Goal: Information Seeking & Learning: Learn about a topic

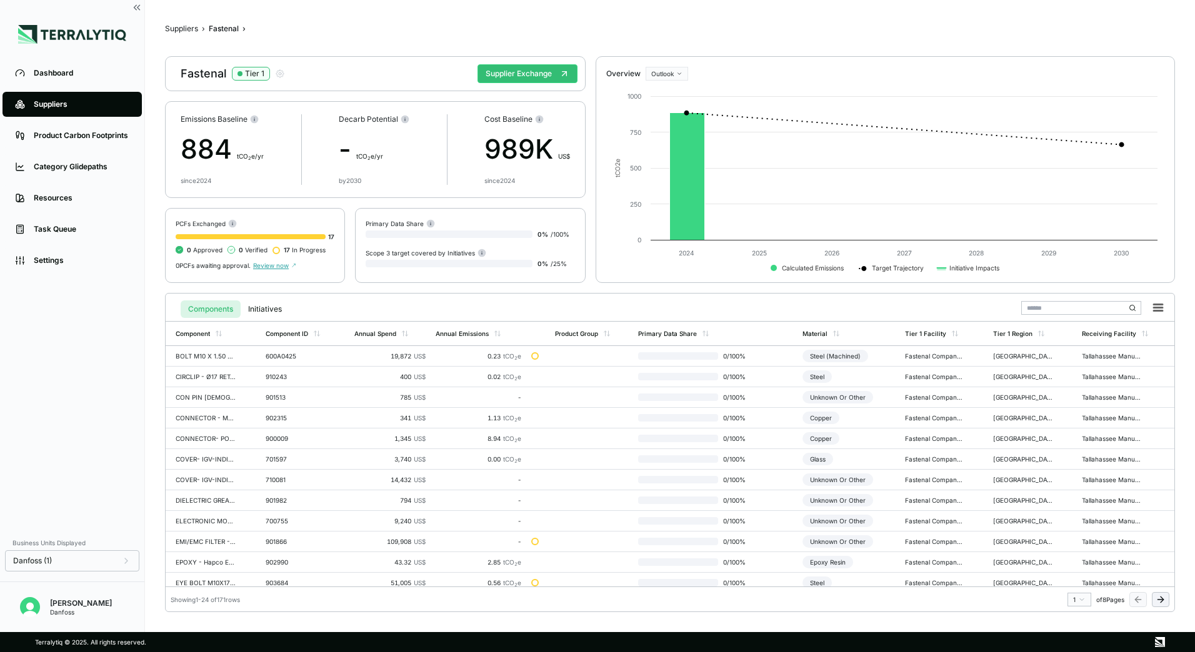
scroll to position [254, 0]
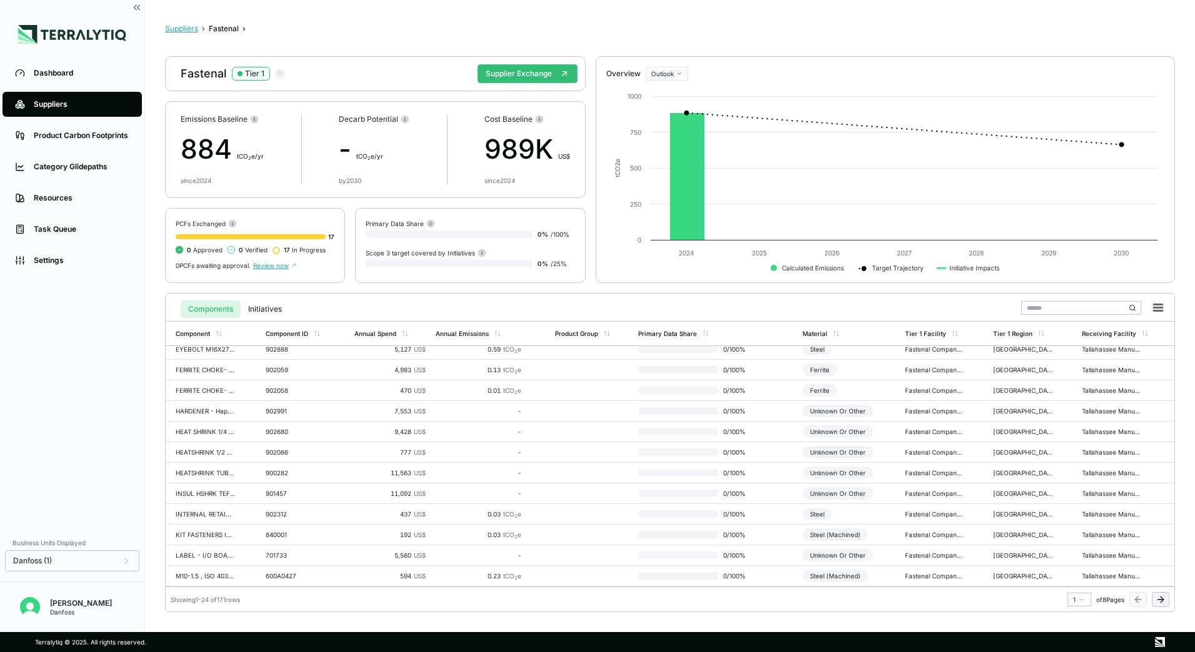
click at [195, 31] on button "Suppliers" at bounding box center [181, 29] width 33 height 10
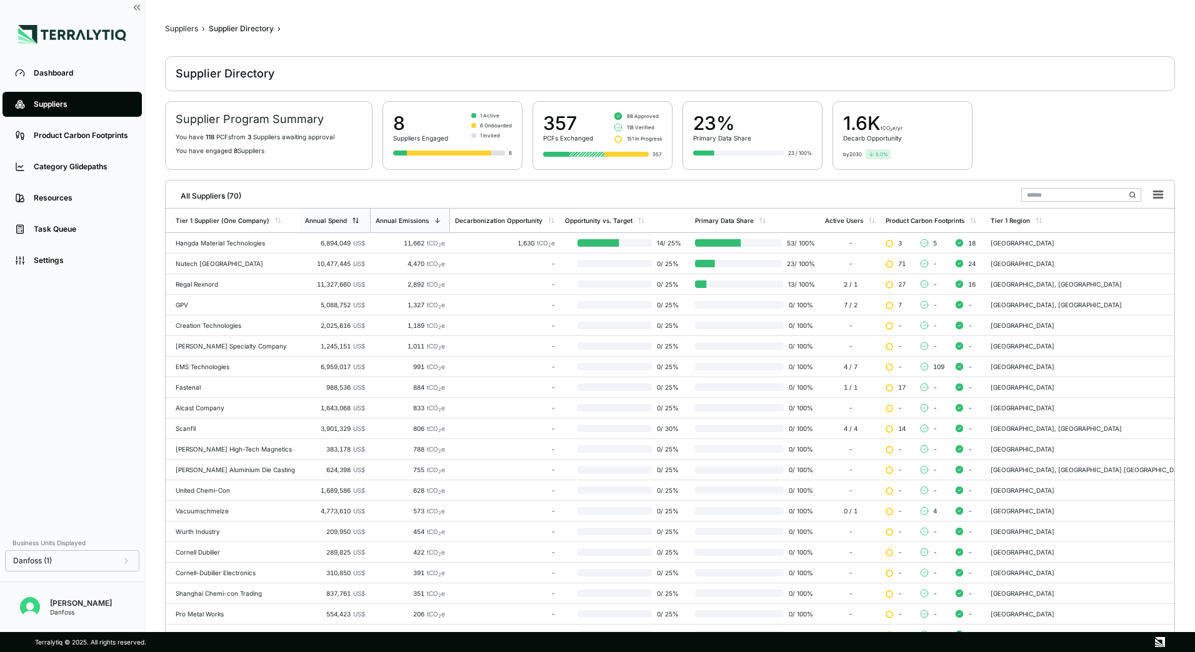
click at [351, 226] on div "Annual Spend" at bounding box center [335, 221] width 70 height 24
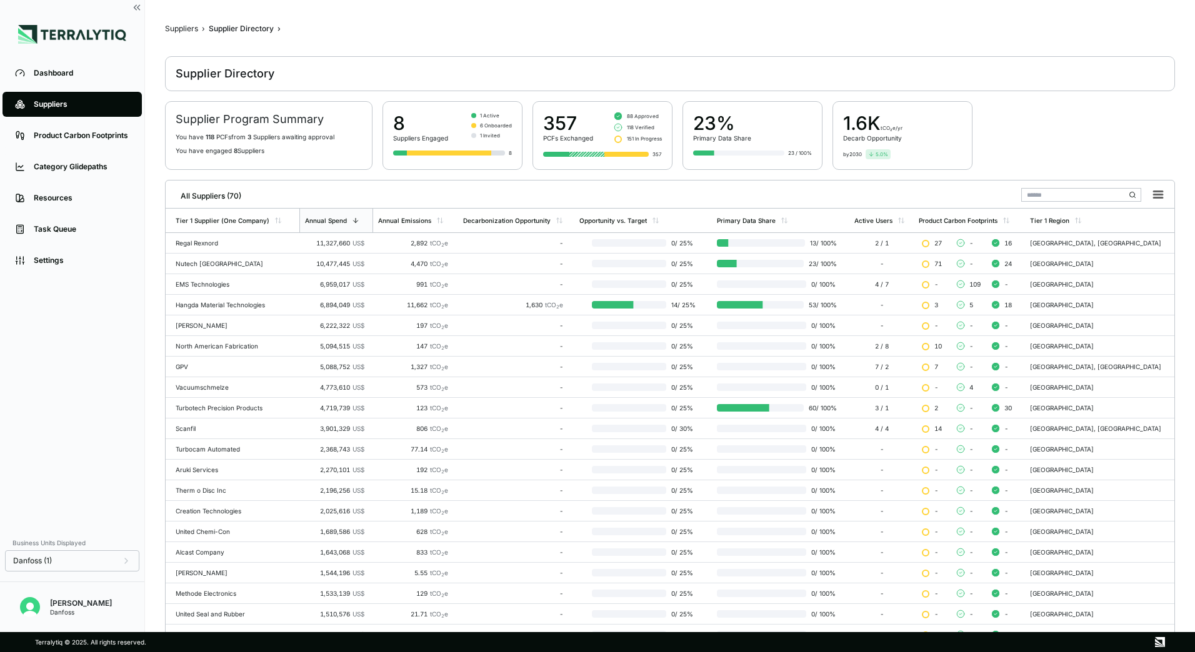
click at [296, 52] on main "Suppliers › Supplier Directory › Supplier Directory Supplier Program Summary Yo…" at bounding box center [670, 320] width 1010 height 592
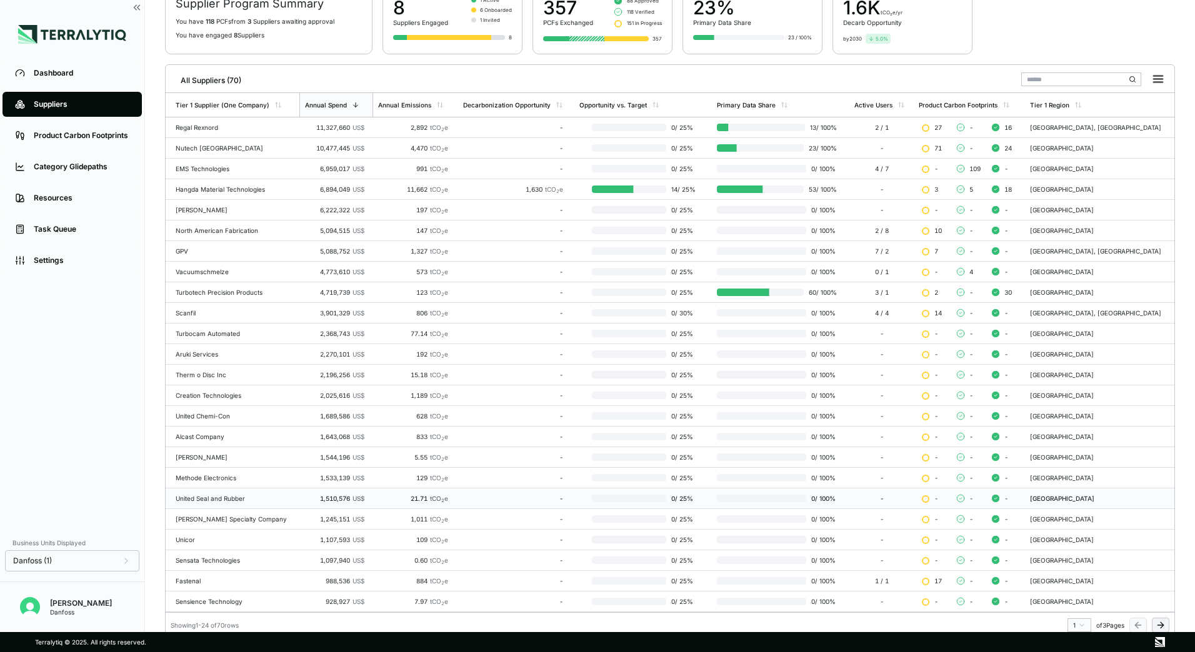
scroll to position [121, 0]
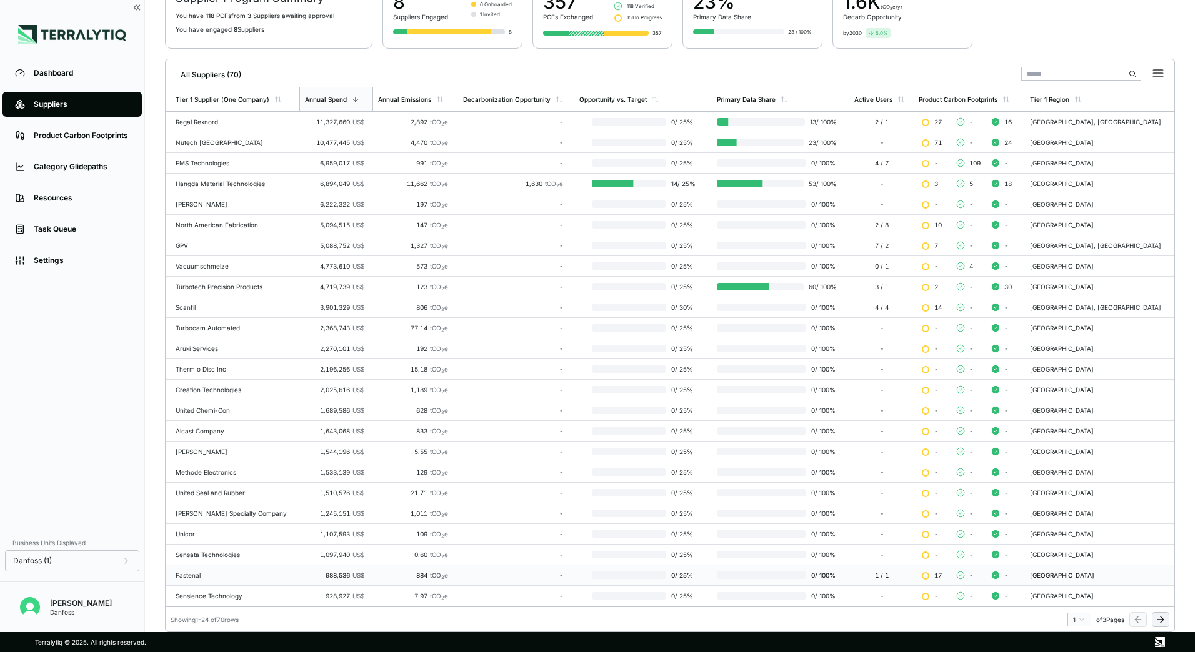
click at [233, 579] on td "Fastenal" at bounding box center [233, 576] width 134 height 21
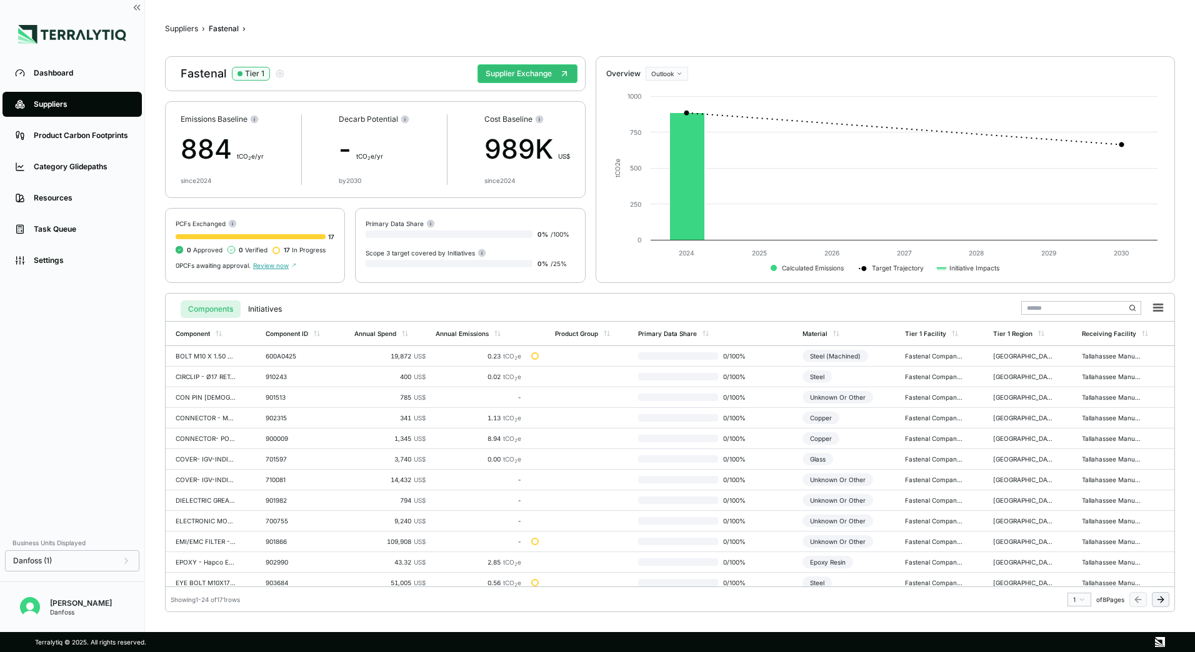
click at [289, 249] on span "17 In Progress" at bounding box center [305, 249] width 42 height 7
click at [246, 251] on span "0 Verified" at bounding box center [253, 249] width 29 height 7
click at [278, 266] on span "Review now" at bounding box center [274, 265] width 43 height 7
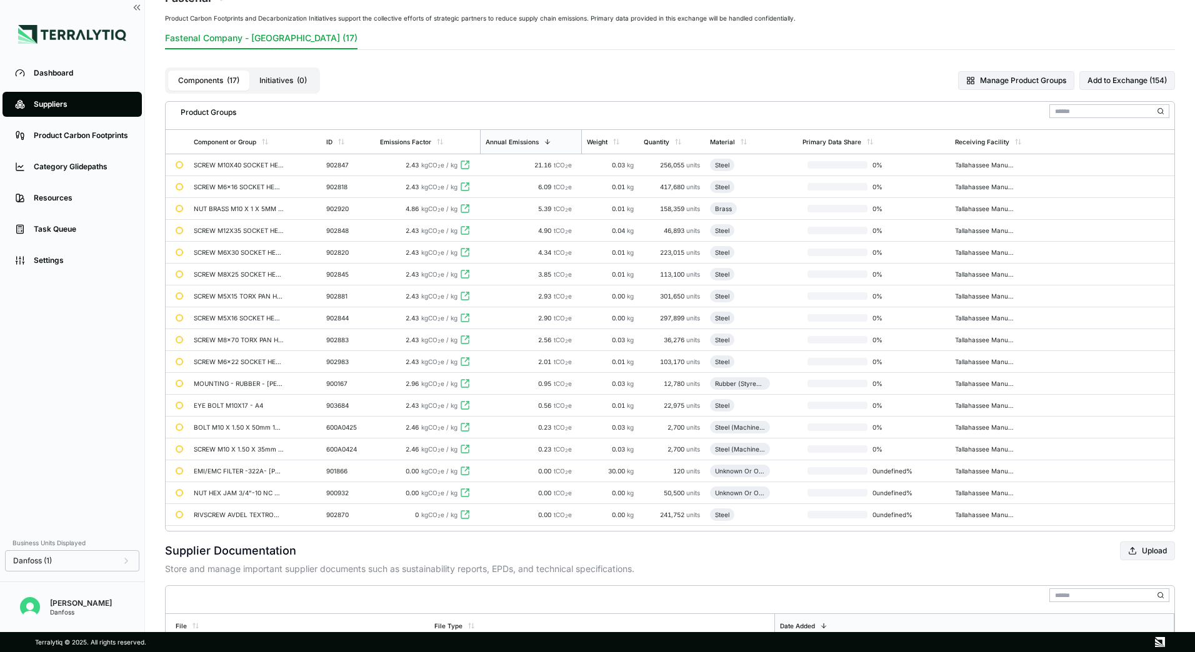
scroll to position [60, 0]
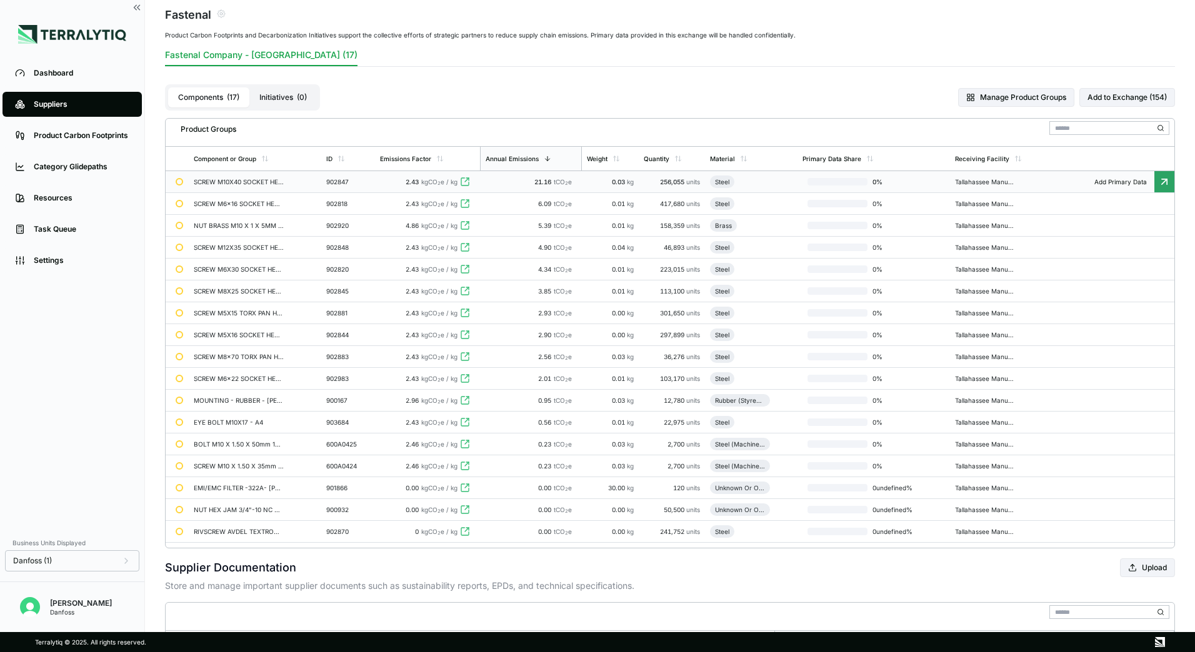
click at [470, 184] on icon at bounding box center [465, 182] width 10 height 10
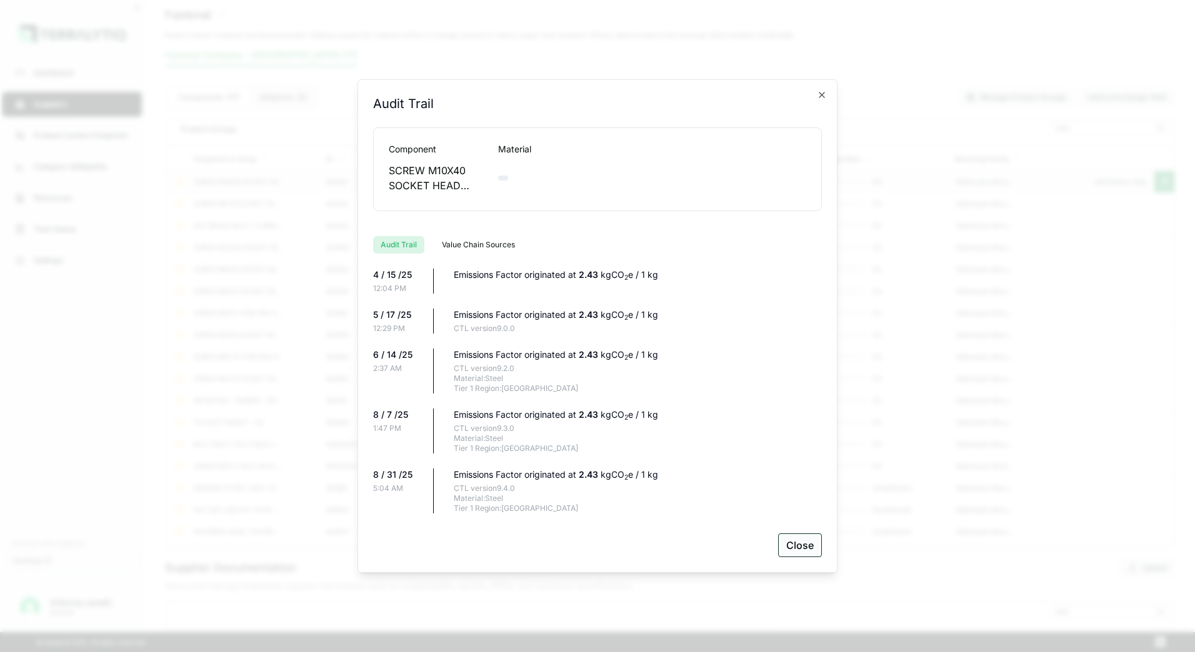
click at [811, 548] on button "Close" at bounding box center [800, 546] width 44 height 24
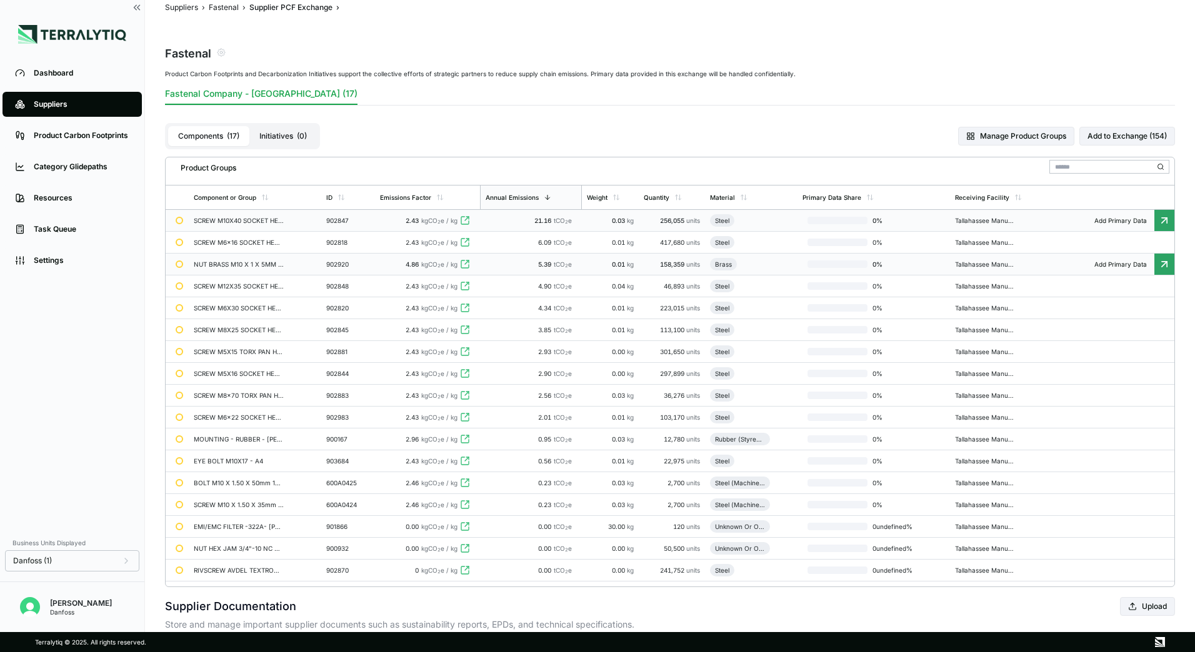
scroll to position [0, 0]
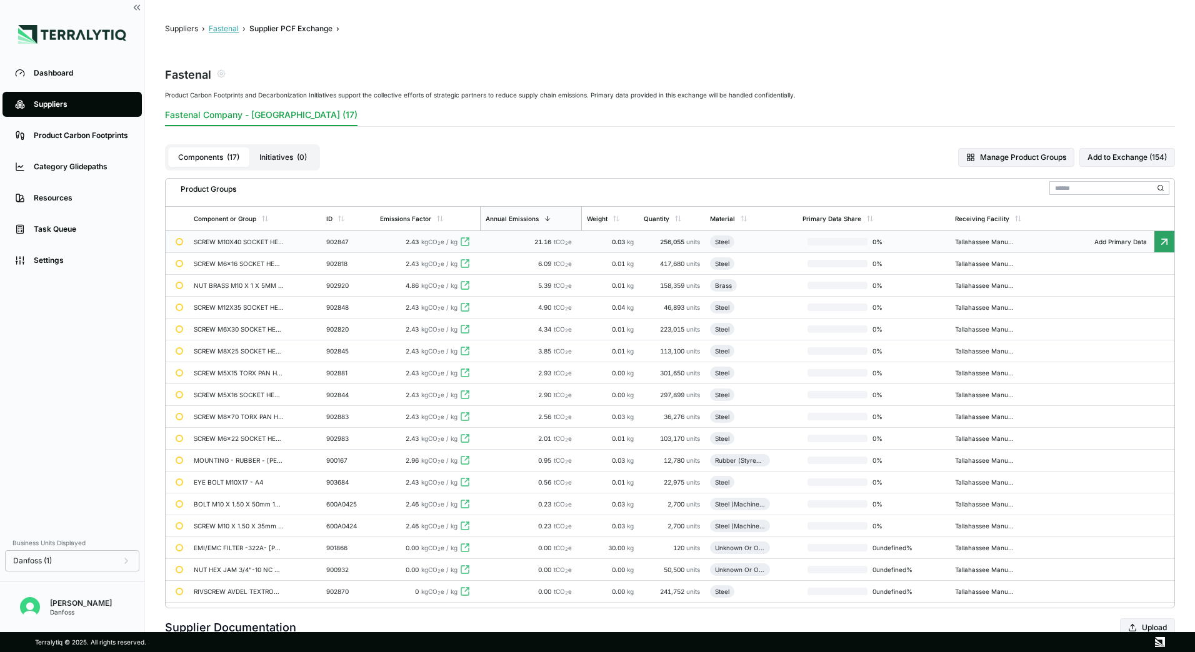
click at [226, 30] on button "Fastenal" at bounding box center [224, 29] width 30 height 10
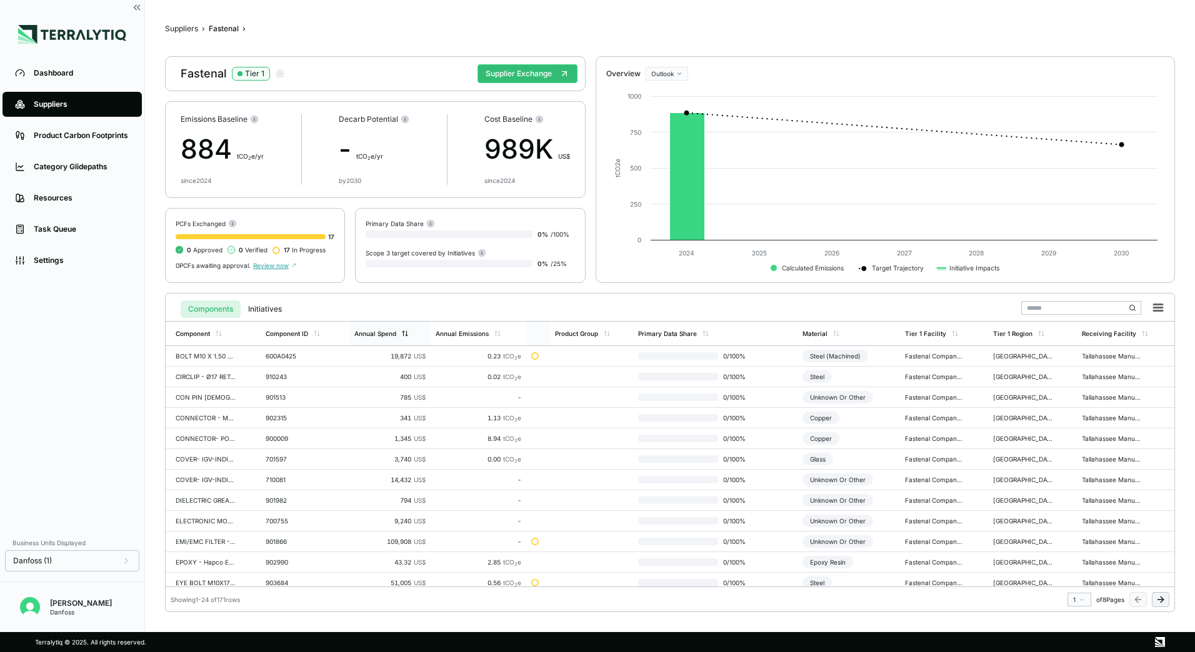
click at [396, 326] on div "Annual Spend" at bounding box center [389, 334] width 81 height 24
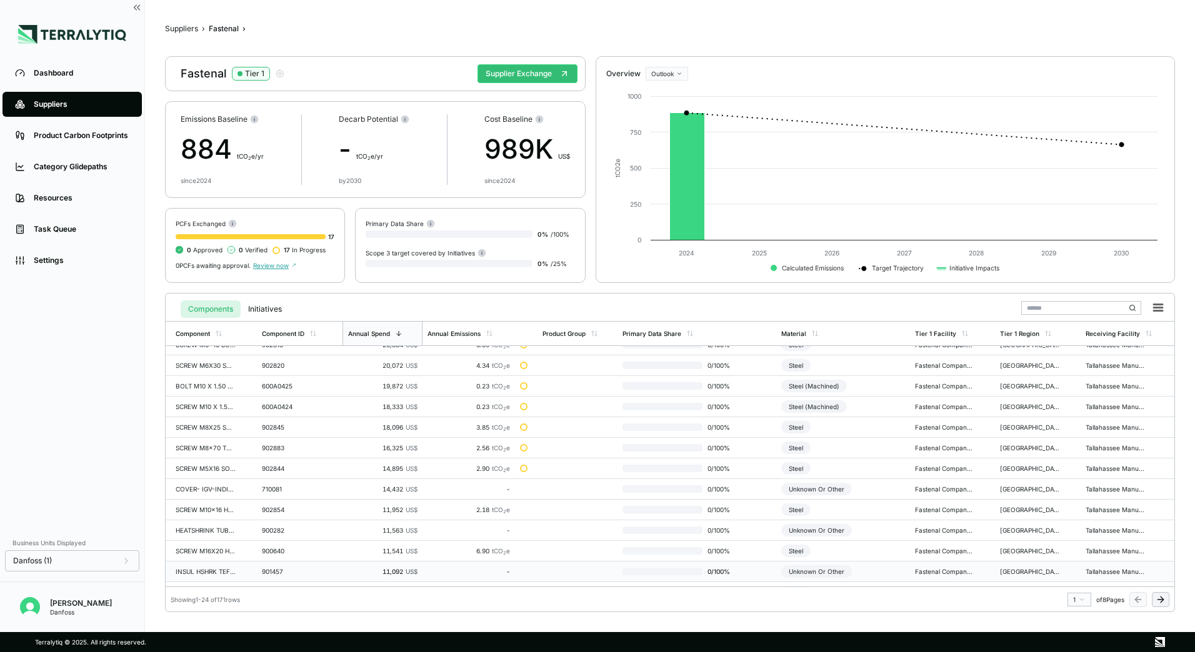
scroll to position [254, 0]
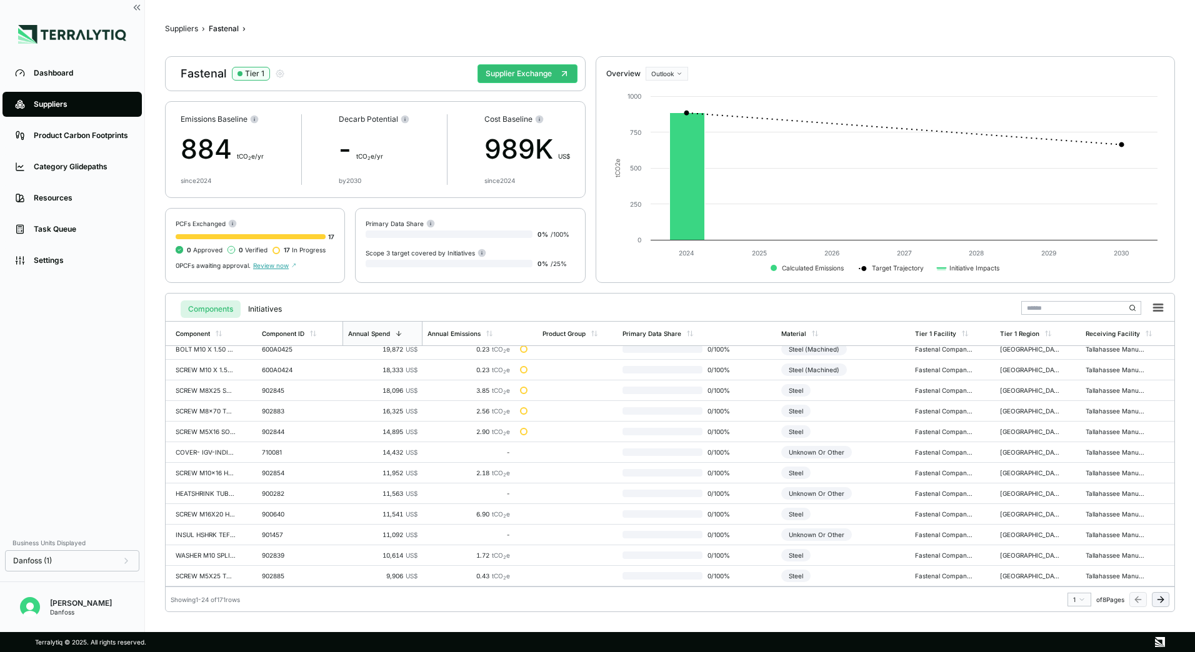
click at [1166, 602] on button at bounding box center [1160, 599] width 17 height 15
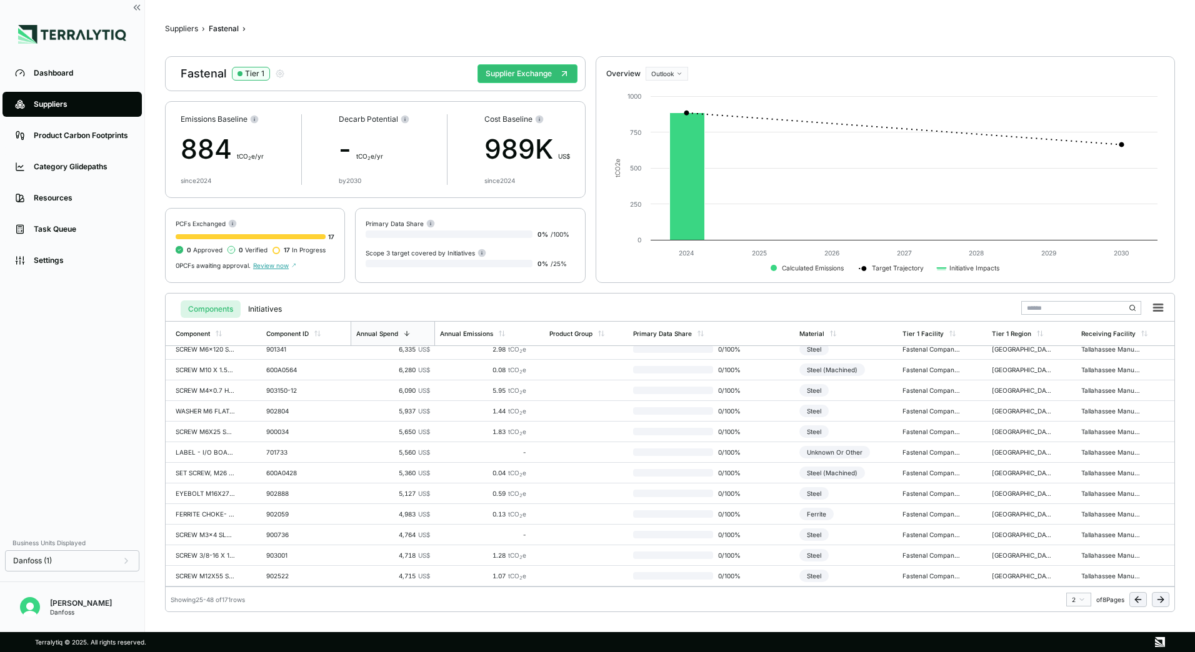
click at [1163, 603] on icon at bounding box center [1161, 600] width 10 height 10
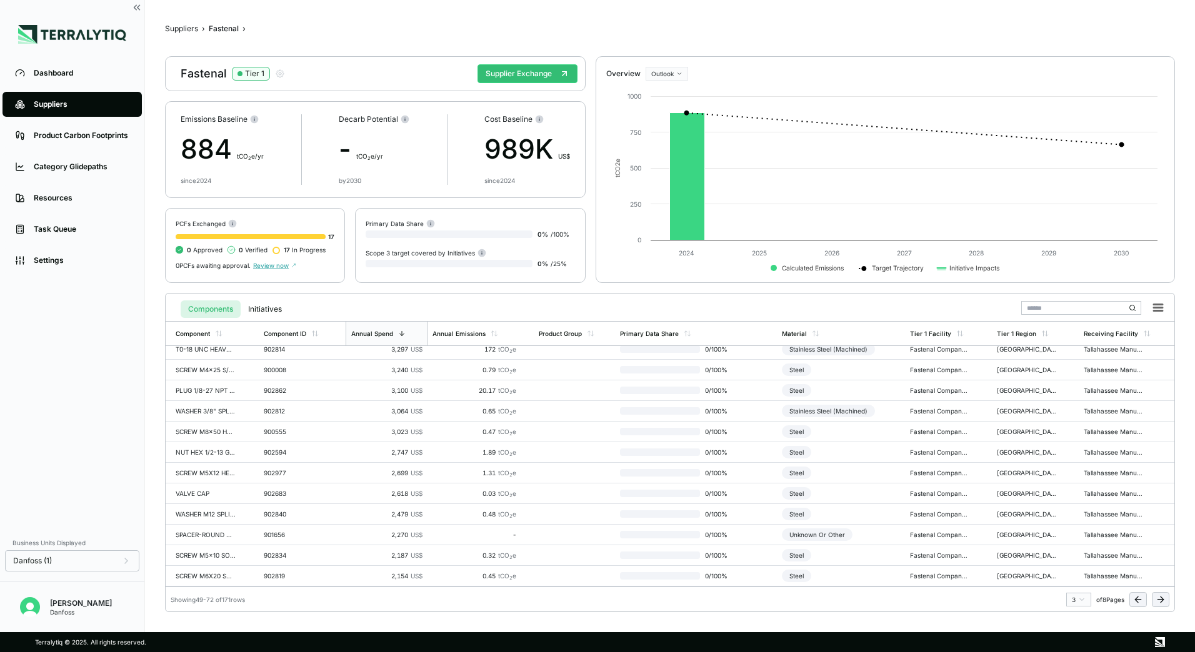
click at [1167, 602] on button at bounding box center [1160, 599] width 17 height 15
click at [1157, 602] on icon at bounding box center [1161, 600] width 10 height 10
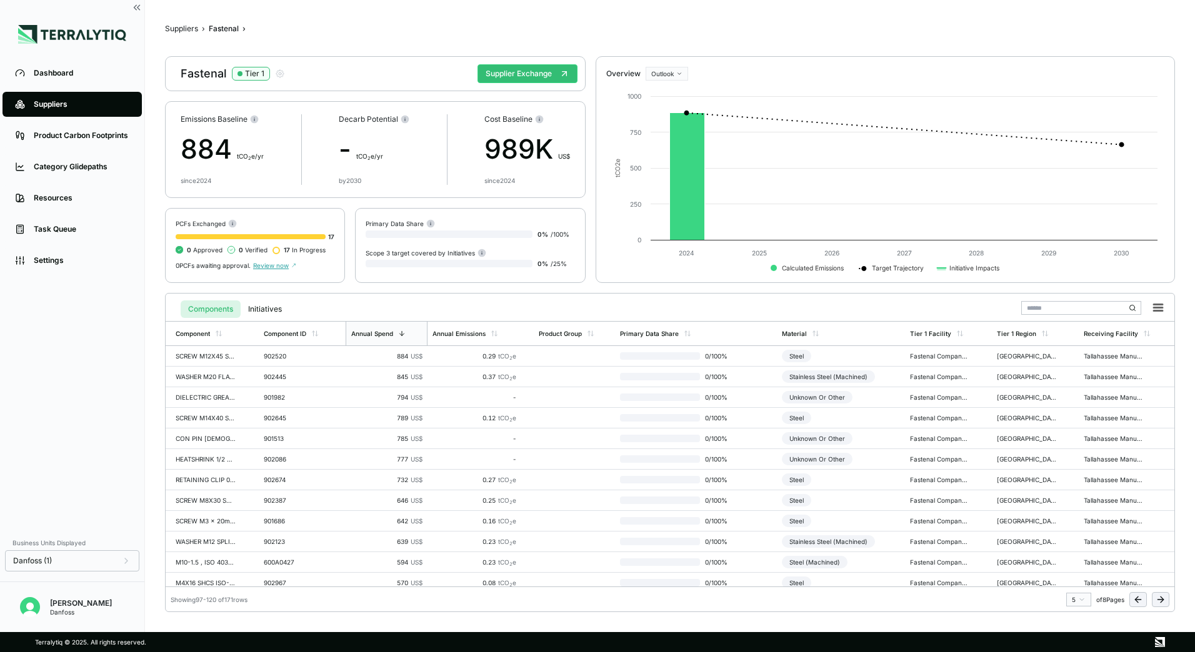
click at [1159, 601] on icon at bounding box center [1161, 600] width 10 height 10
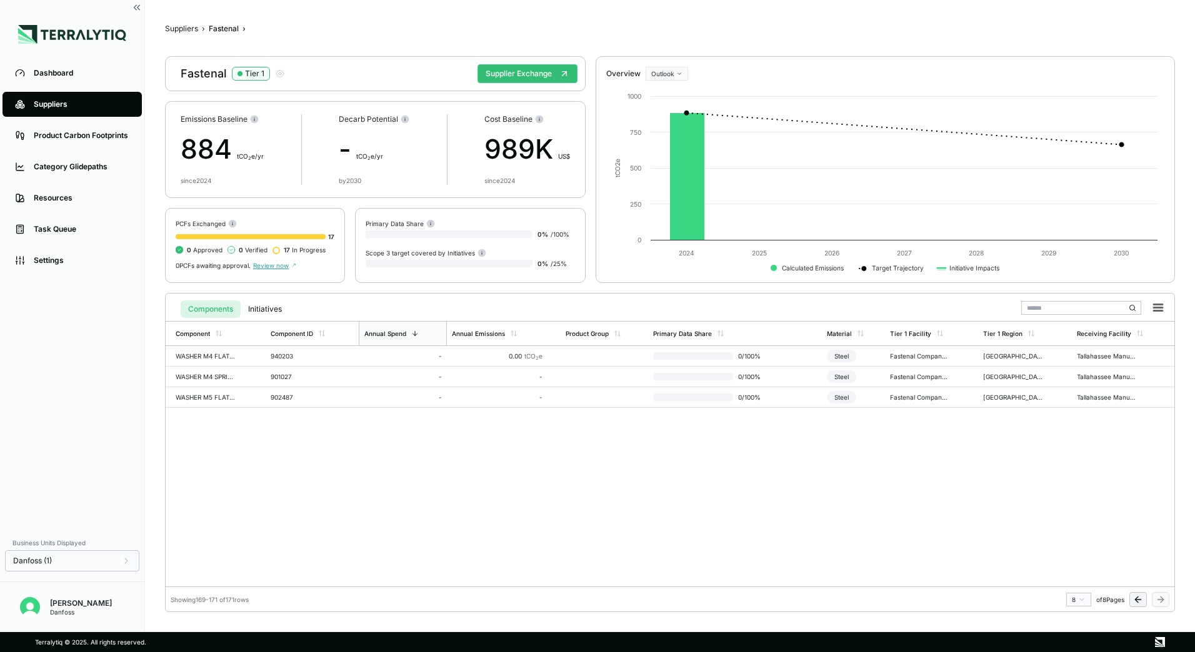
click at [1136, 603] on icon at bounding box center [1138, 600] width 10 height 10
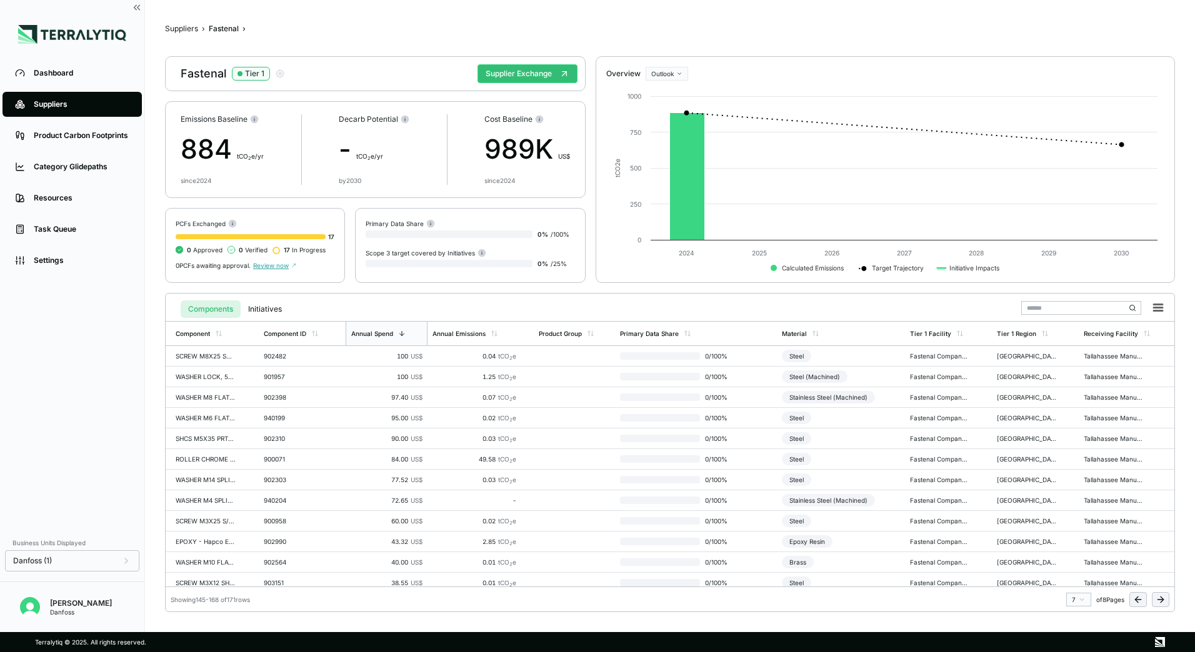
click at [1137, 603] on icon at bounding box center [1138, 600] width 10 height 10
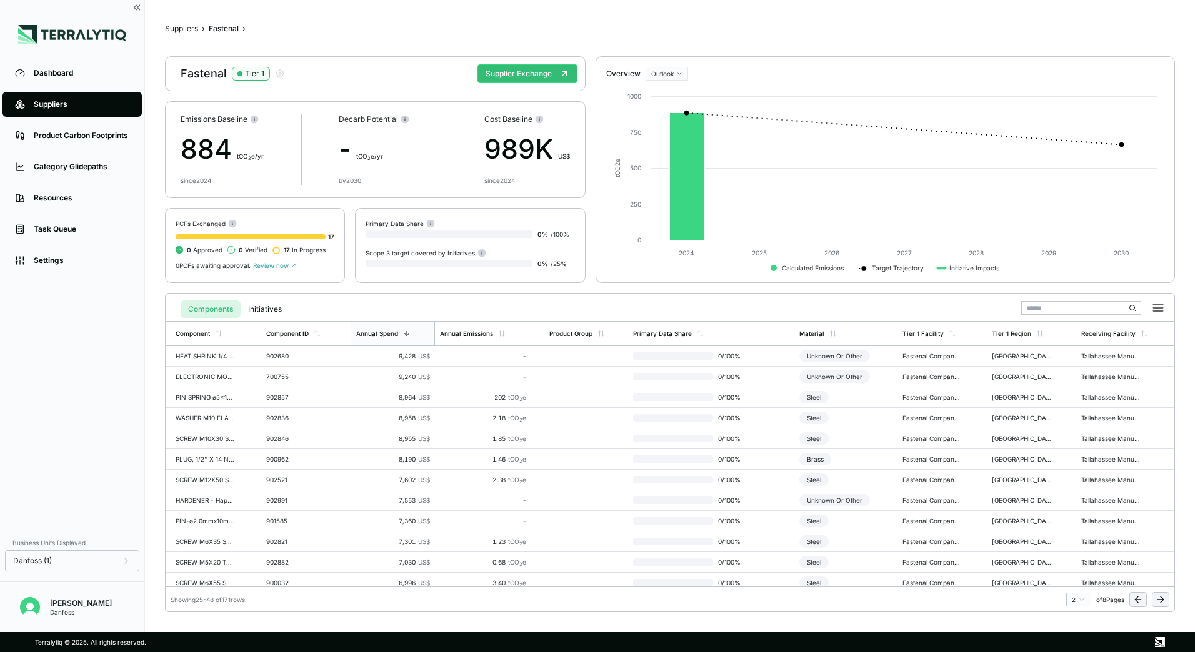
click at [1166, 598] on button at bounding box center [1160, 599] width 17 height 15
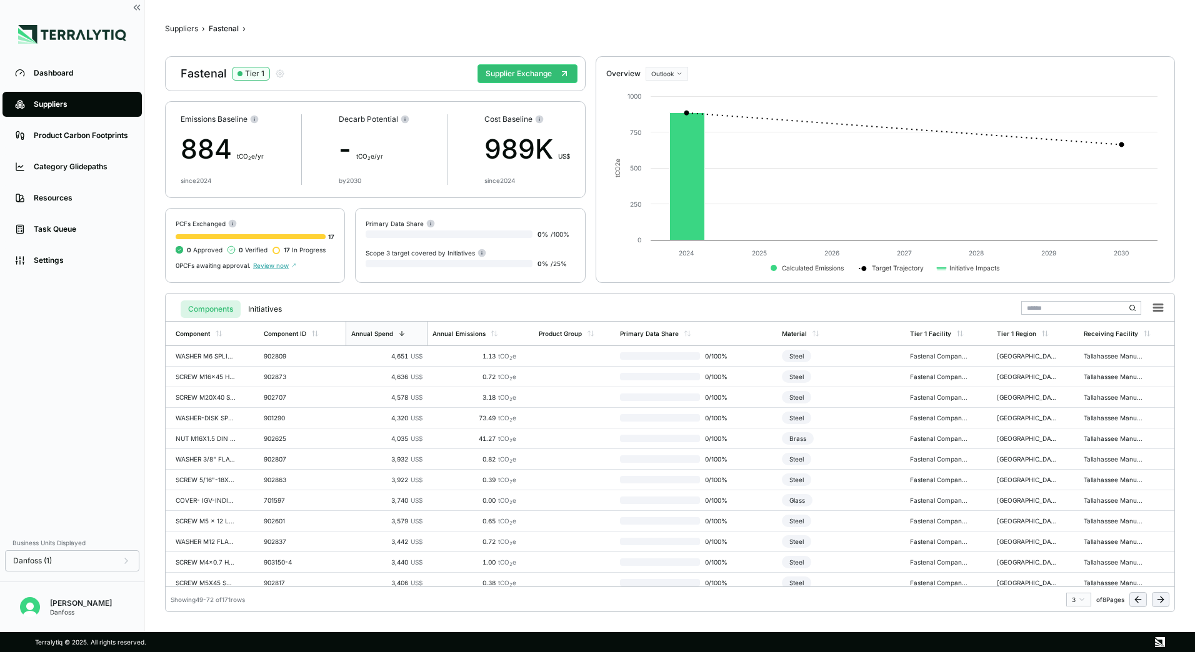
click at [1166, 598] on button at bounding box center [1160, 599] width 17 height 15
click at [1137, 599] on icon at bounding box center [1138, 600] width 10 height 10
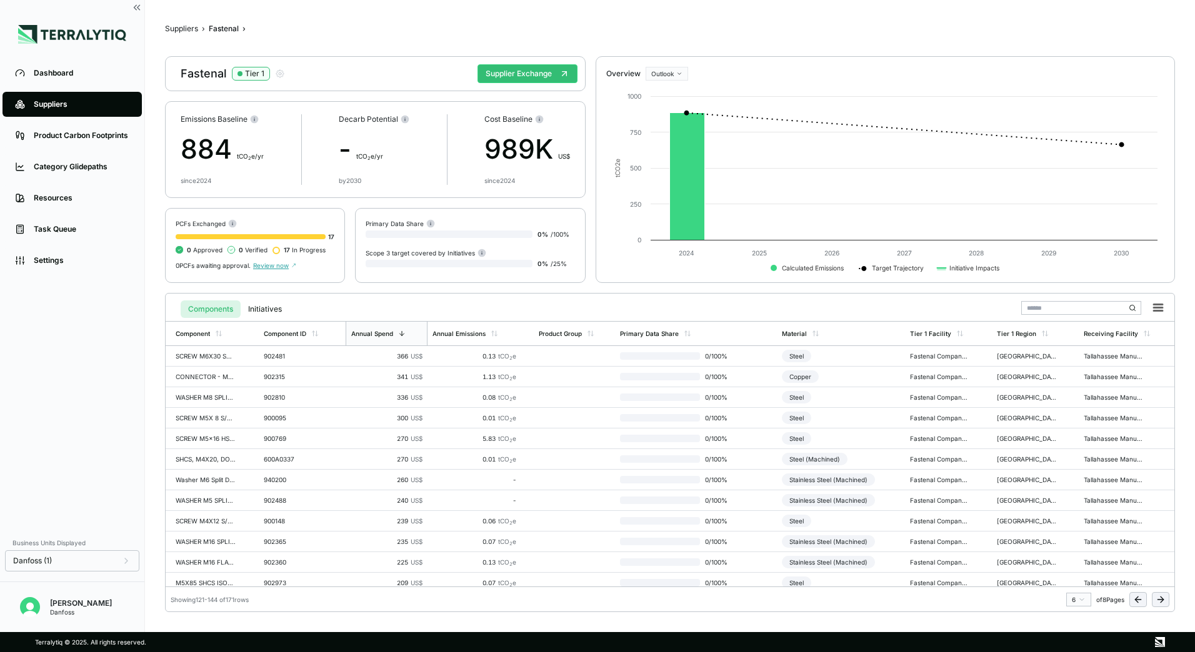
click at [1137, 599] on icon at bounding box center [1138, 600] width 10 height 10
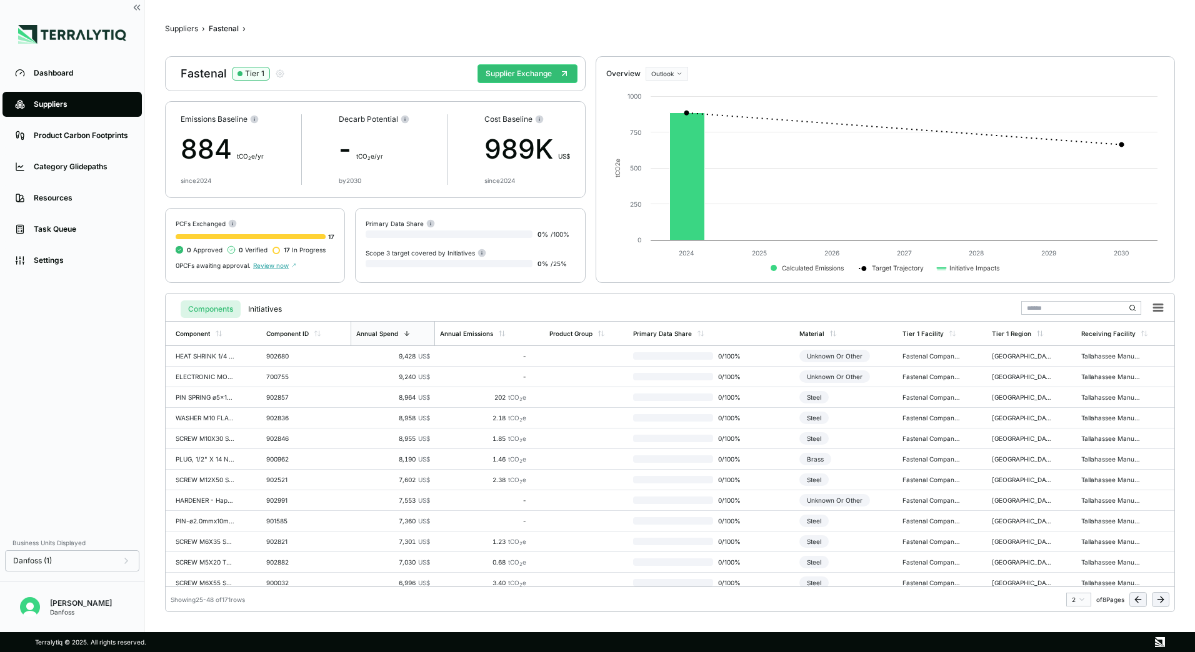
click at [1137, 599] on icon at bounding box center [1138, 600] width 10 height 10
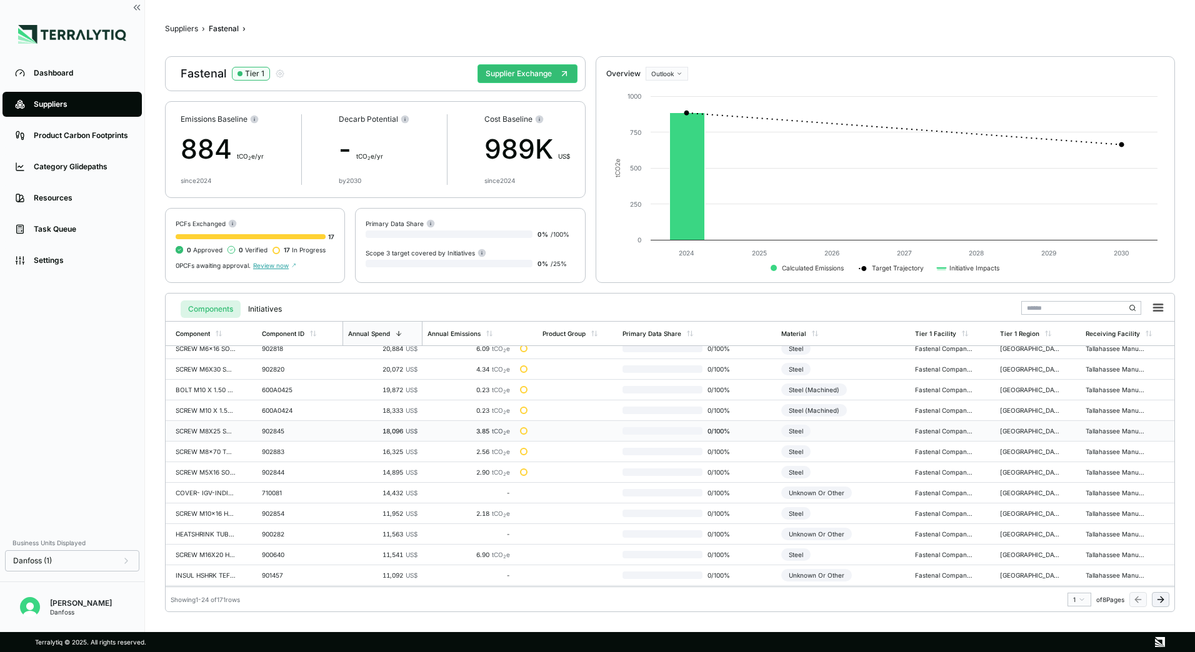
scroll to position [254, 0]
click at [1161, 601] on icon at bounding box center [1161, 600] width 10 height 10
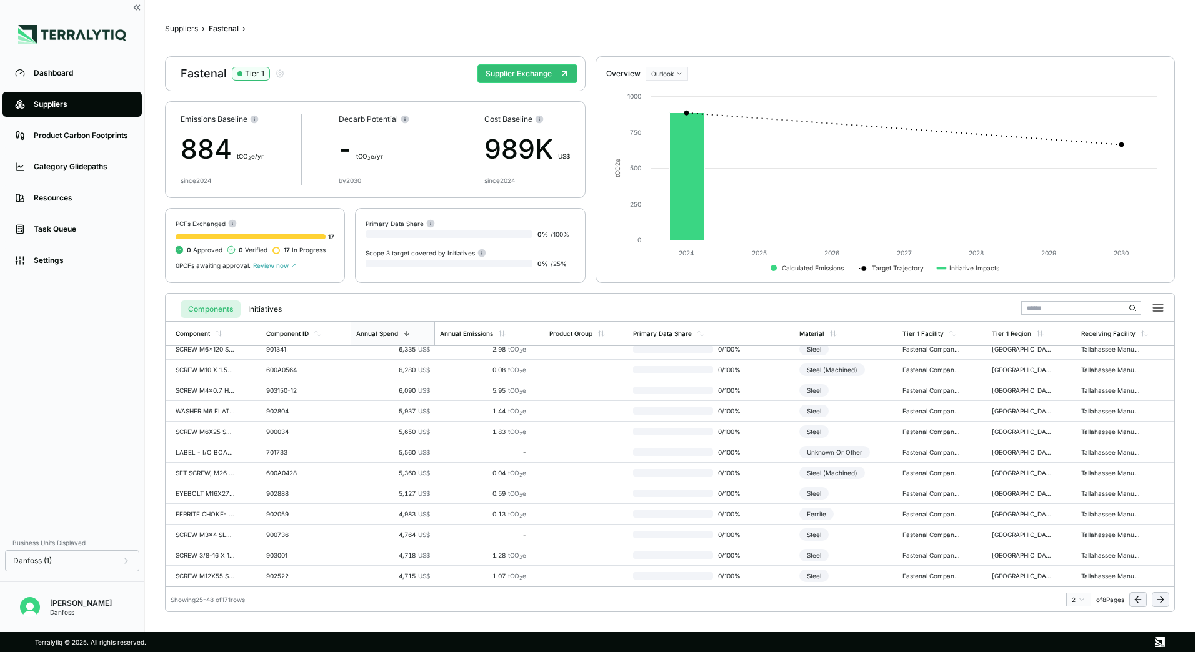
click at [1161, 601] on icon at bounding box center [1161, 600] width 10 height 10
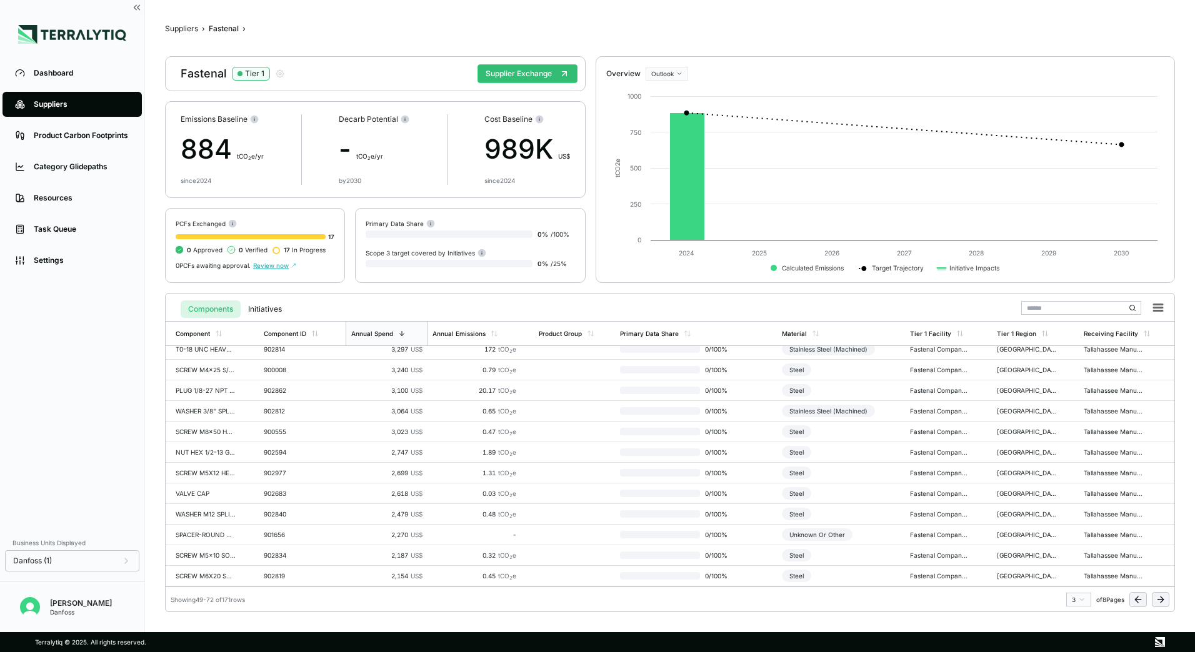
click at [1142, 601] on icon at bounding box center [1138, 600] width 10 height 10
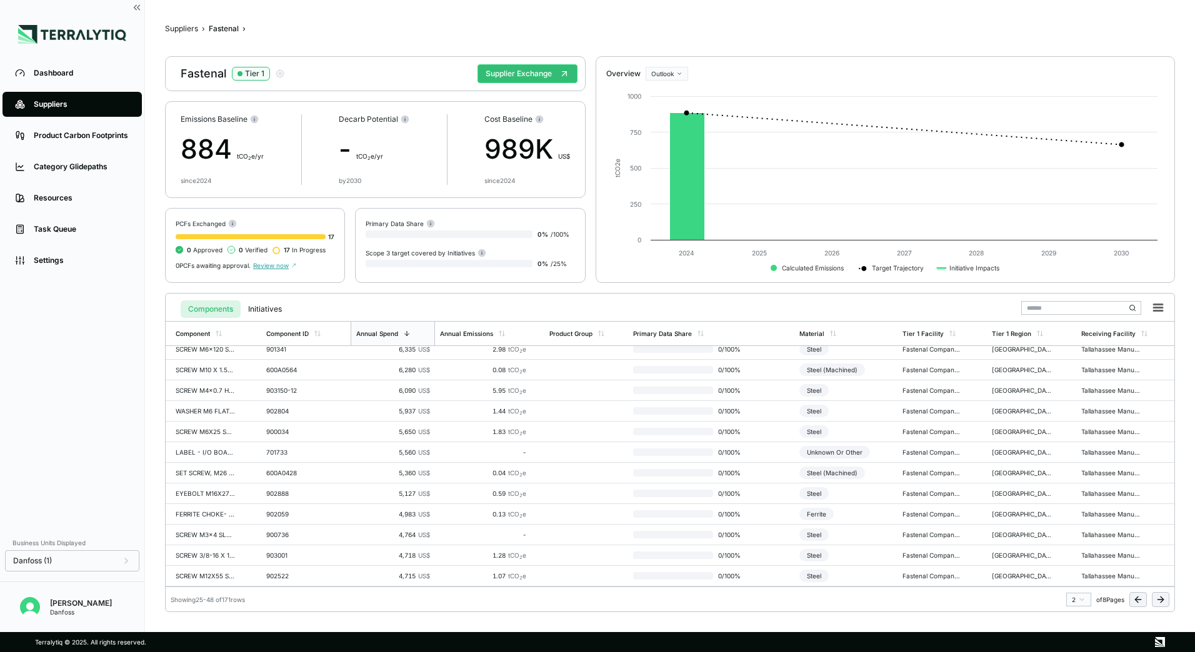
click at [1142, 601] on icon at bounding box center [1138, 600] width 10 height 10
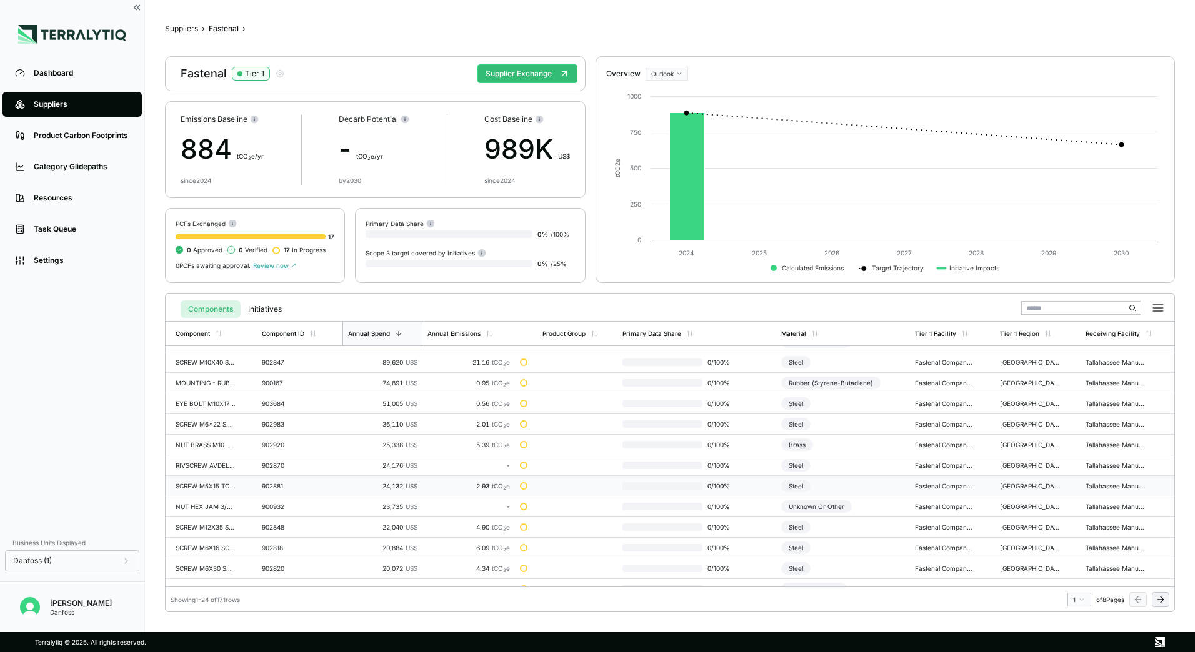
scroll to position [0, 0]
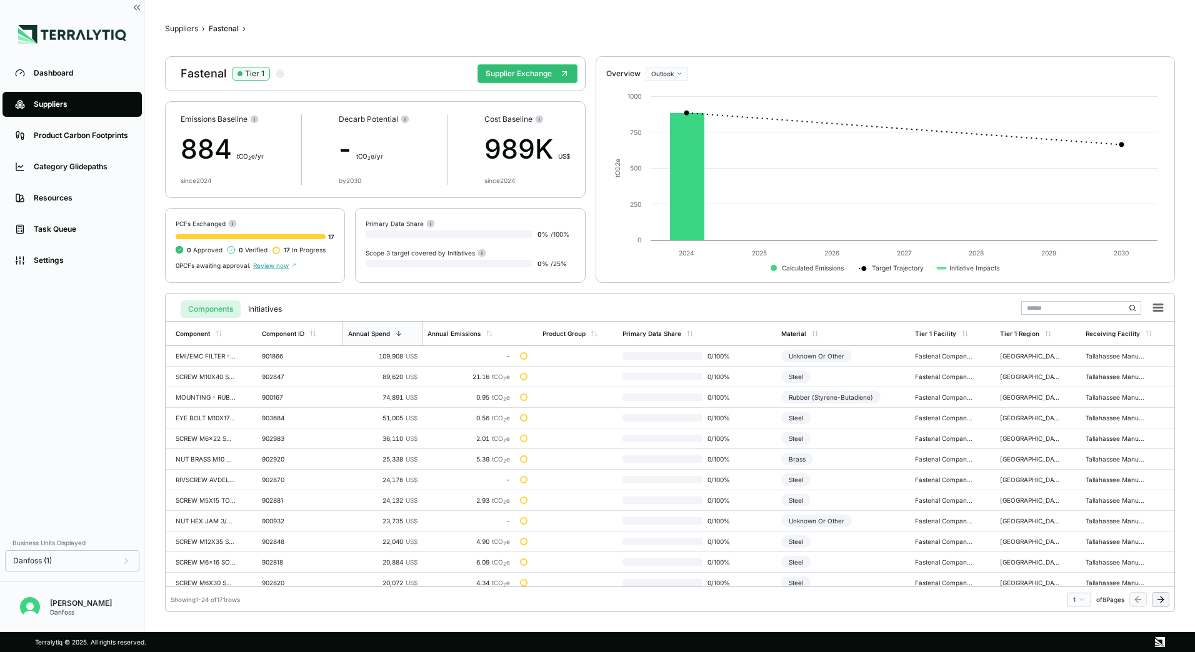
click at [274, 266] on span "Review now" at bounding box center [274, 265] width 43 height 7
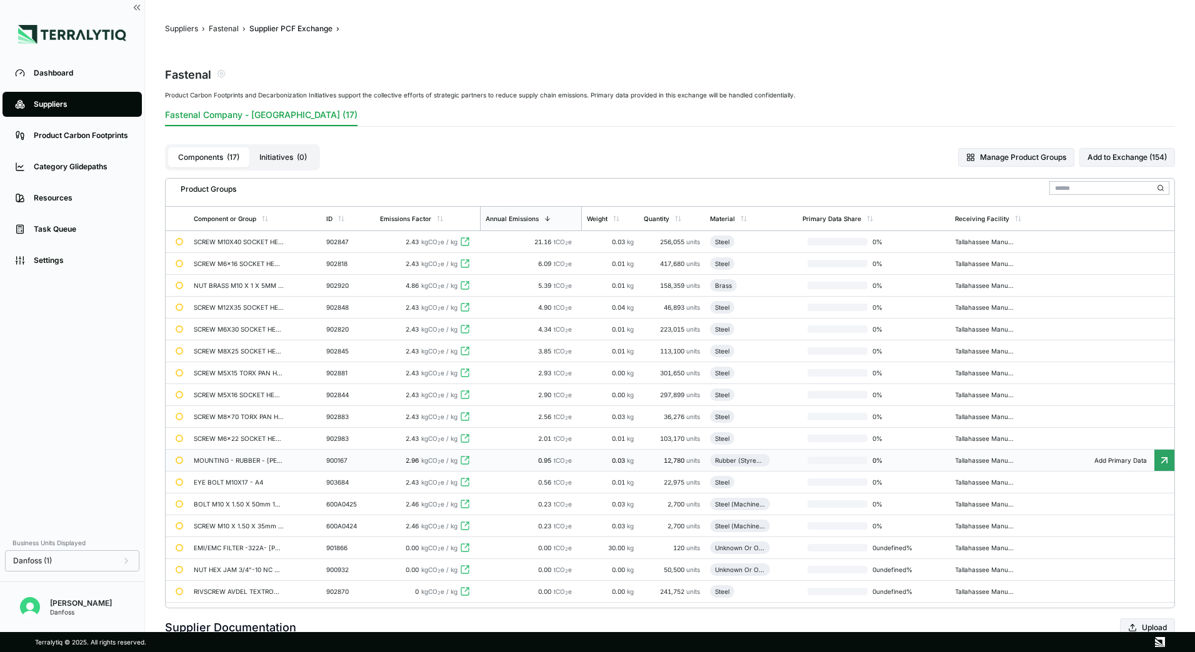
click at [217, 20] on main "Suppliers › Fastenal › Supplier PCF Exchange › Fastenal Product Carbon Footprin…" at bounding box center [670, 316] width 1050 height 632
click at [221, 29] on button "Fastenal" at bounding box center [224, 29] width 30 height 10
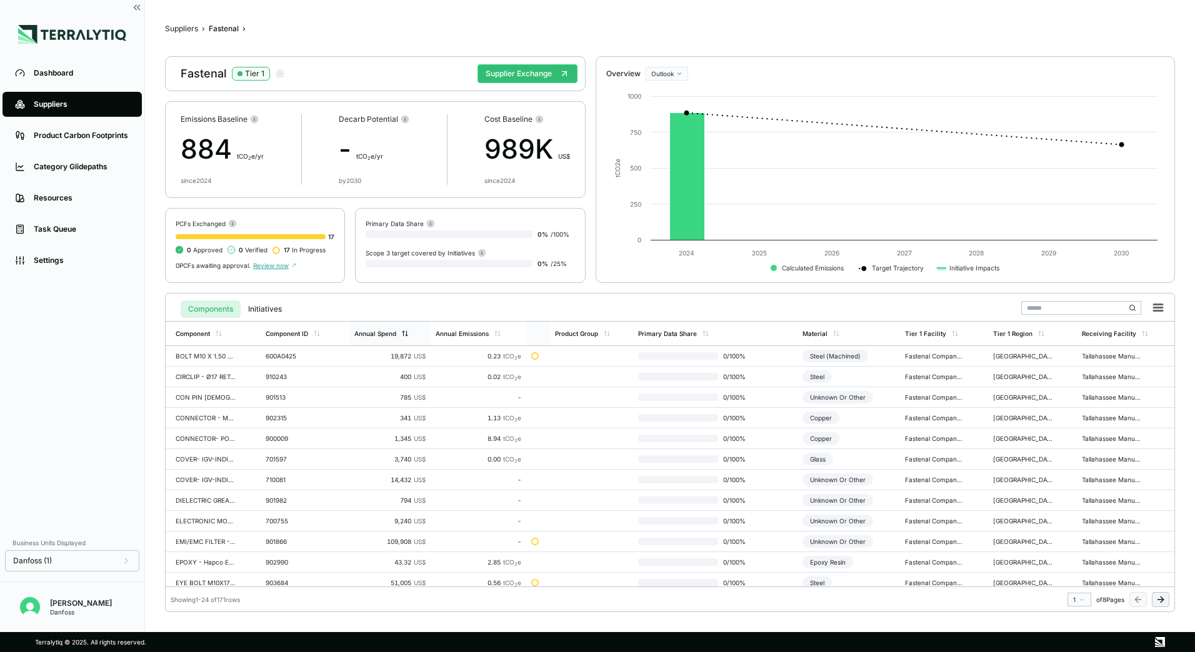
click at [397, 336] on div "Annual Spend" at bounding box center [381, 333] width 54 height 7
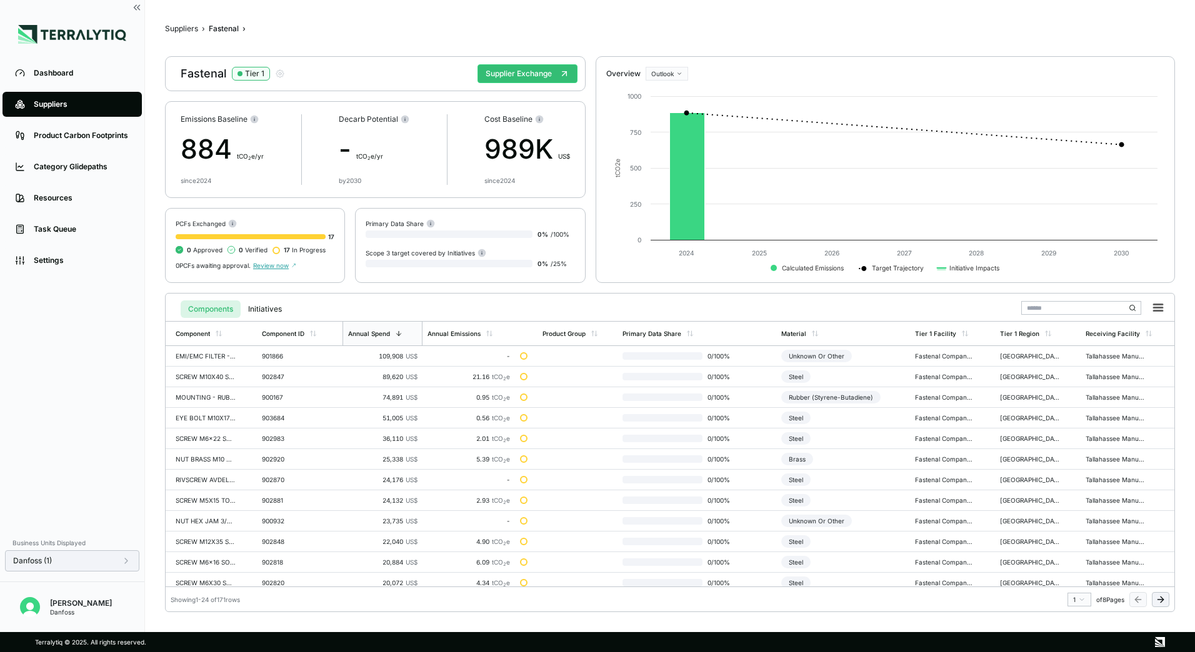
click at [90, 568] on div "Danfoss (1)" at bounding box center [72, 561] width 134 height 21
click at [127, 568] on div "Danfoss (1)" at bounding box center [72, 561] width 134 height 21
click at [127, 562] on icon at bounding box center [126, 561] width 2 height 5
click at [295, 349] on td "901866" at bounding box center [300, 356] width 86 height 21
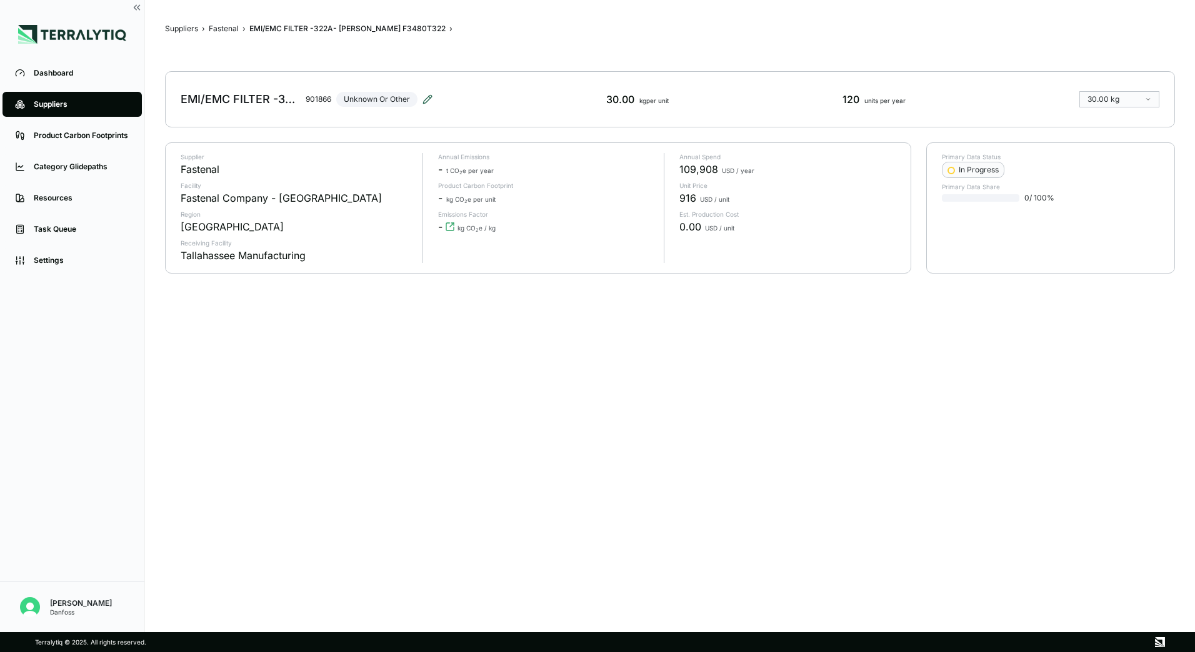
click at [424, 103] on icon at bounding box center [427, 99] width 8 height 8
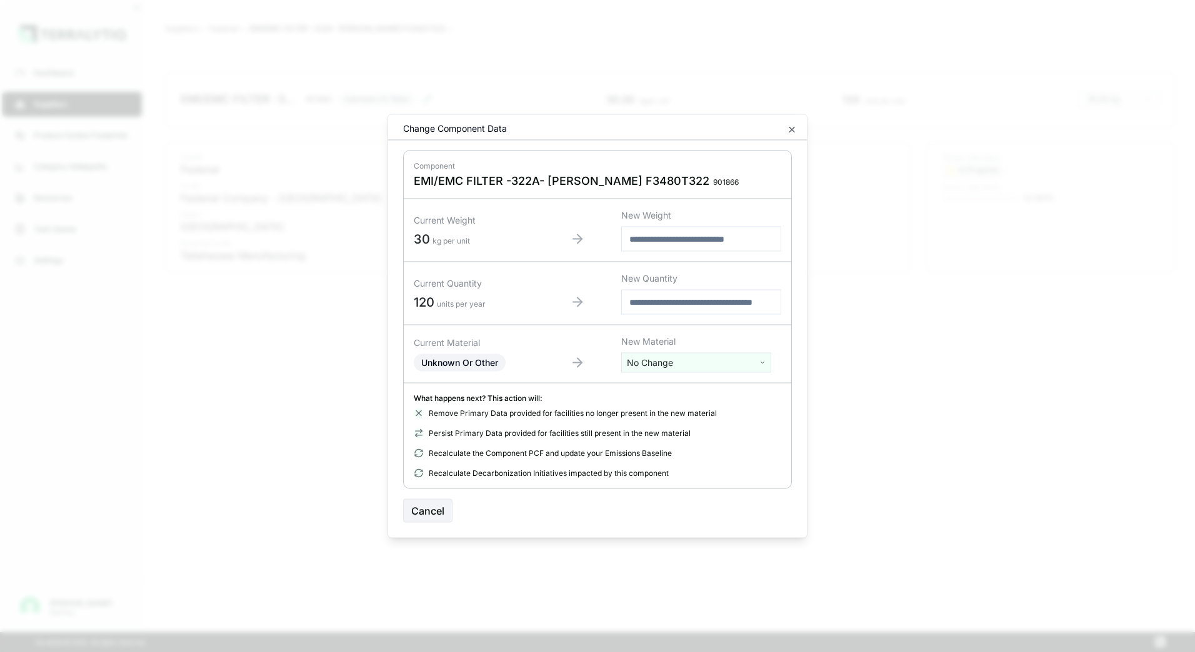
click at [686, 368] on html "Dashboard Suppliers Product Carbon Footprints Category Glidepaths Resources Tas…" at bounding box center [597, 326] width 1195 height 652
click at [789, 129] on html "Dashboard Suppliers Product Carbon Footprints Category Glidepaths Resources Tas…" at bounding box center [597, 326] width 1195 height 652
click at [788, 131] on icon "button" at bounding box center [792, 130] width 10 height 10
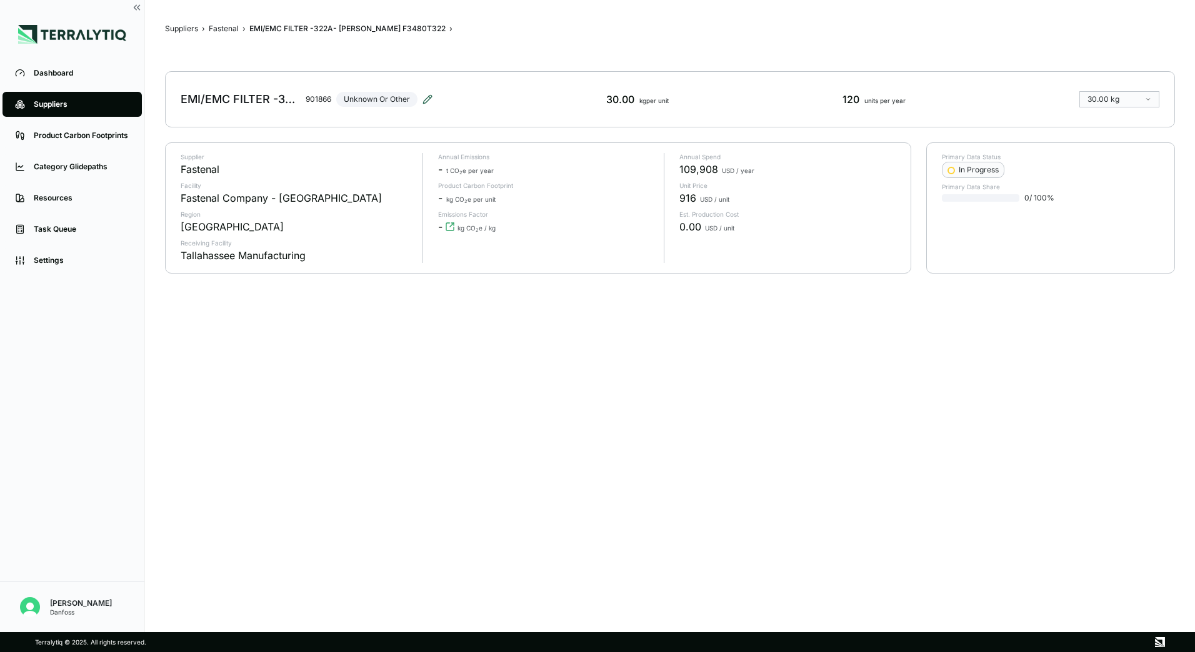
click at [427, 100] on icon at bounding box center [427, 99] width 10 height 10
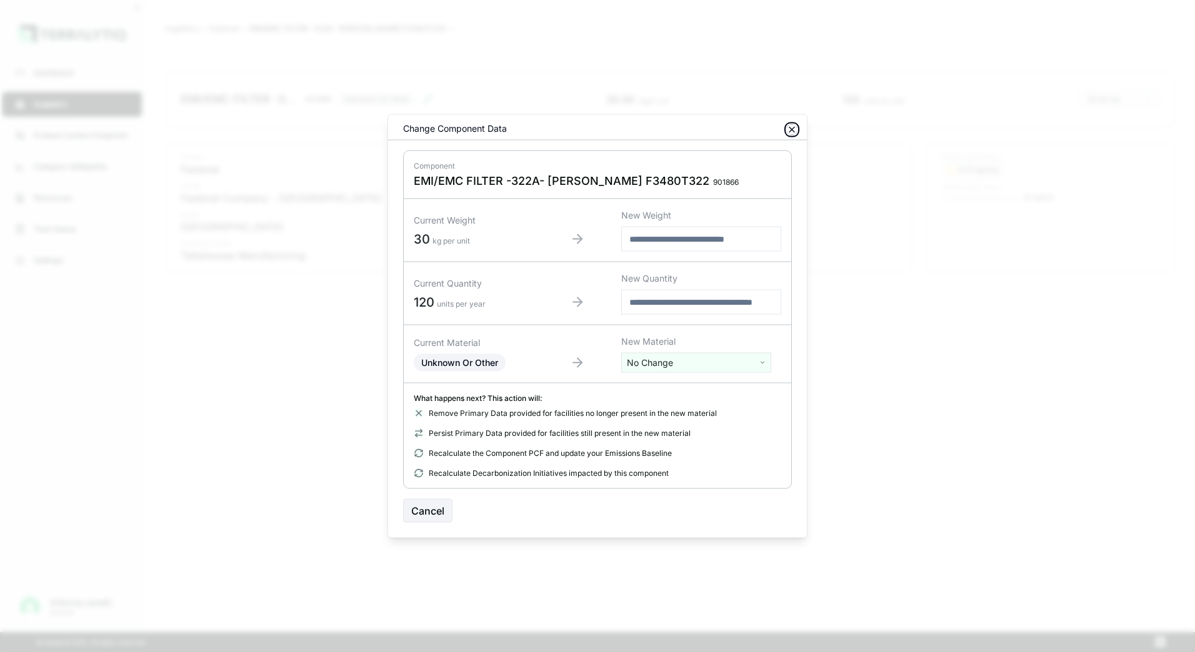
click at [791, 127] on icon "button" at bounding box center [792, 130] width 10 height 10
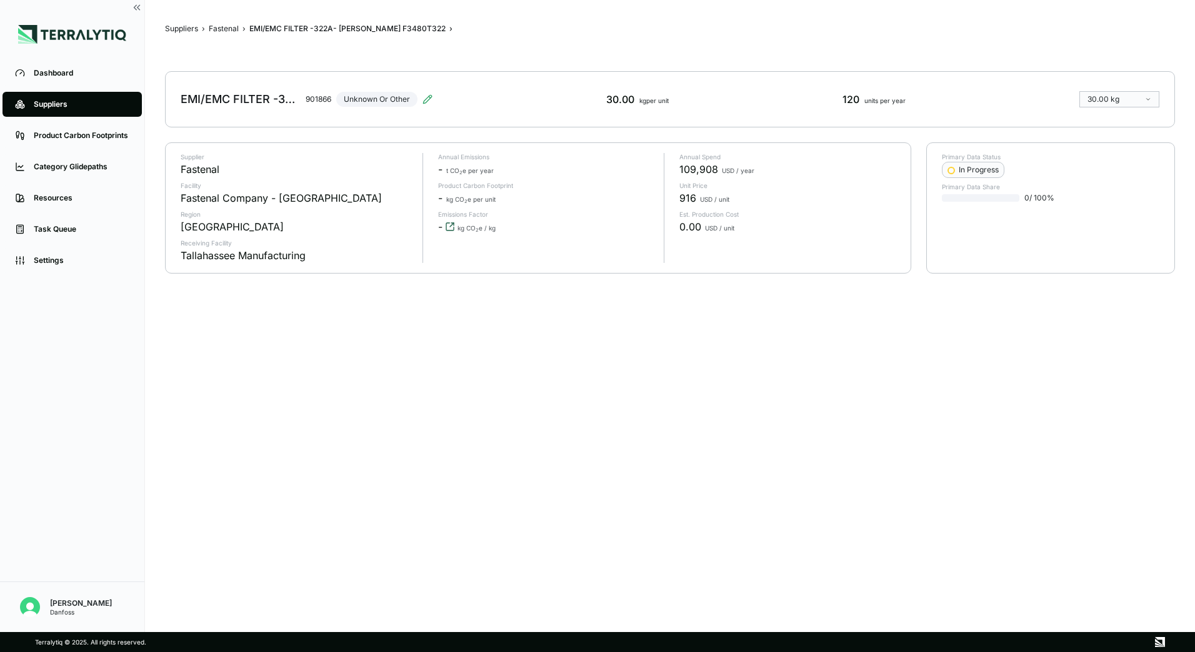
click at [449, 225] on icon "View audit trail" at bounding box center [450, 227] width 10 height 10
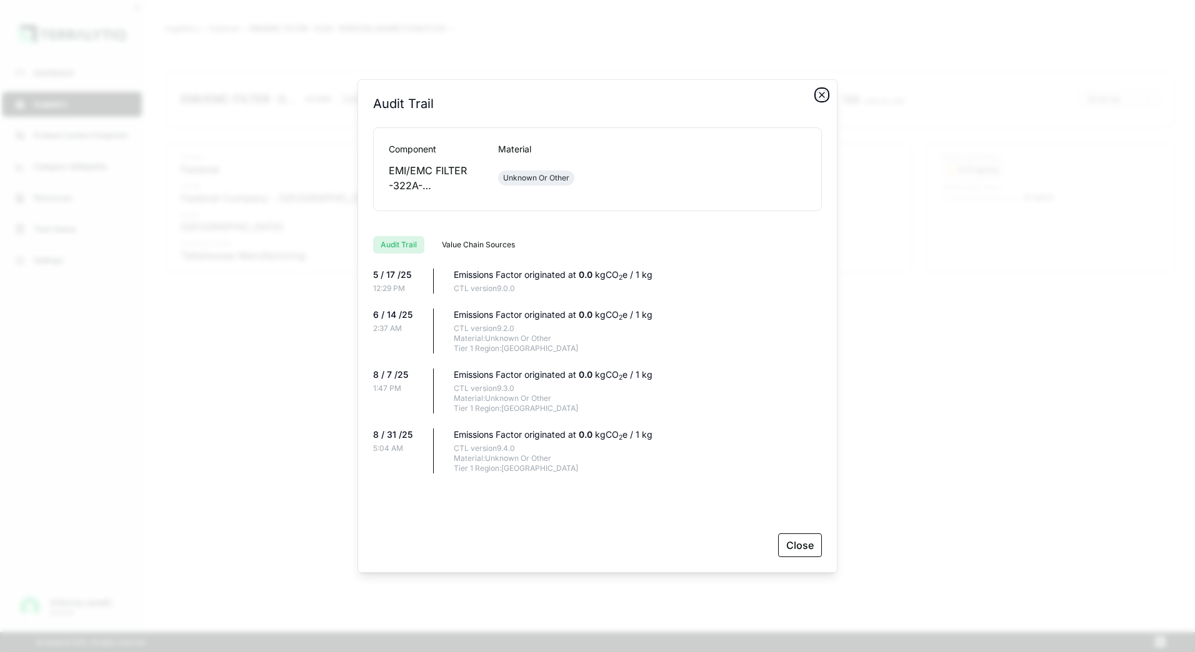
click at [821, 94] on icon "button" at bounding box center [822, 95] width 10 height 10
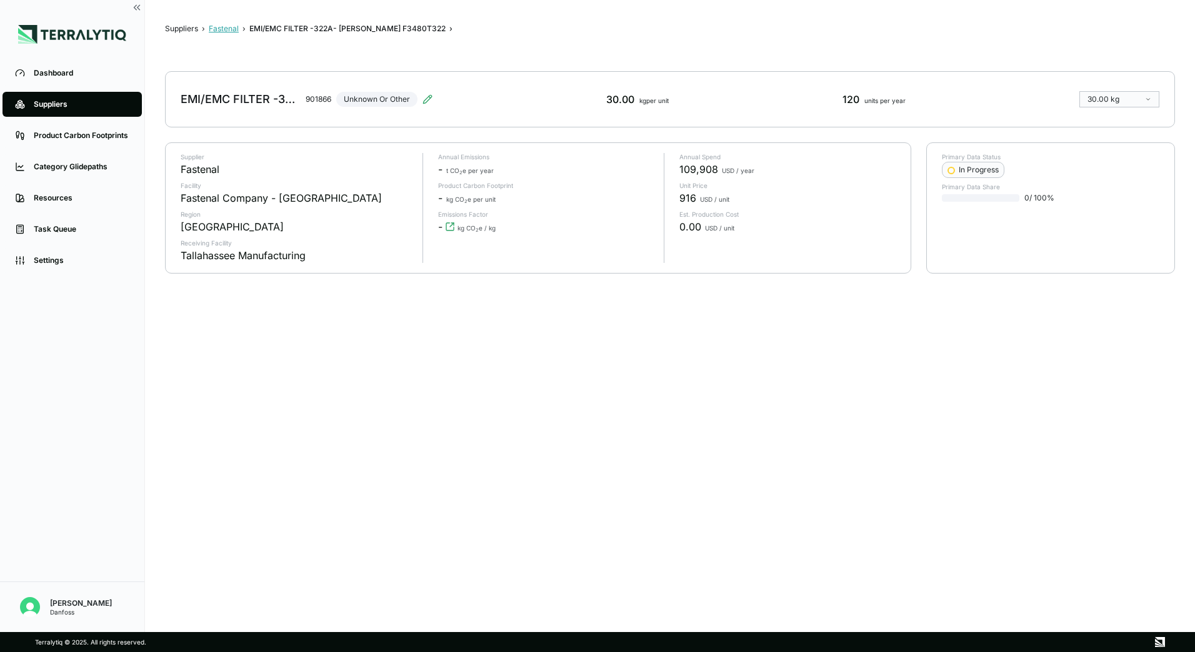
click at [221, 29] on button "Fastenal" at bounding box center [224, 29] width 30 height 10
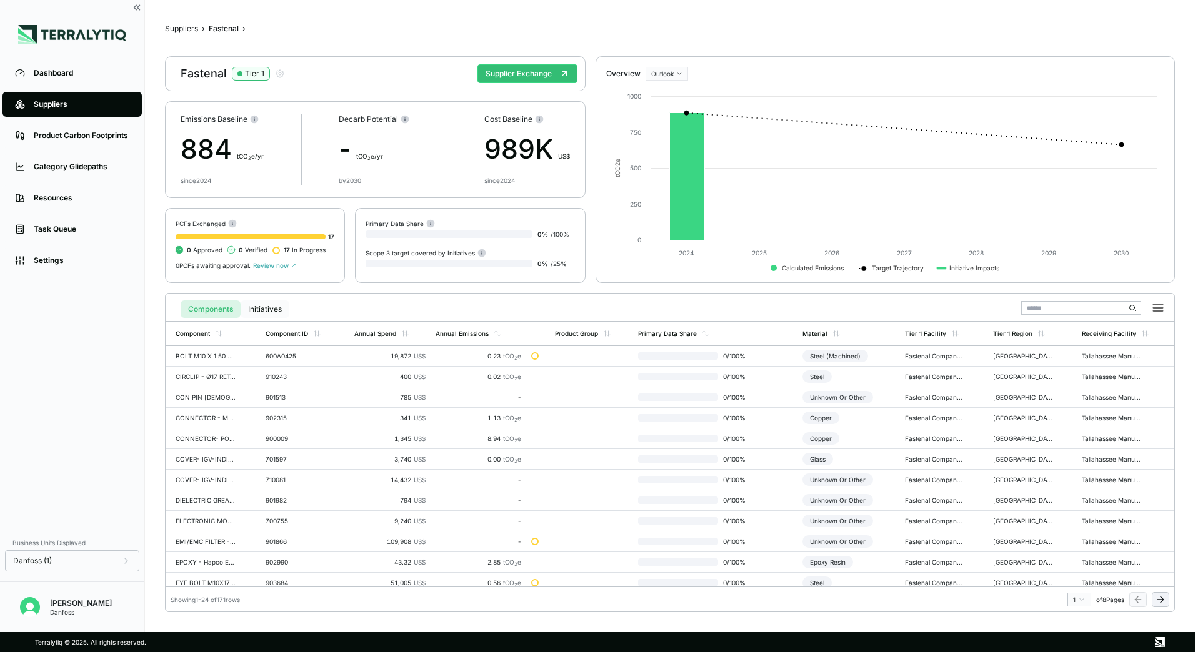
click at [274, 312] on button "Initiatives" at bounding box center [265, 309] width 49 height 17
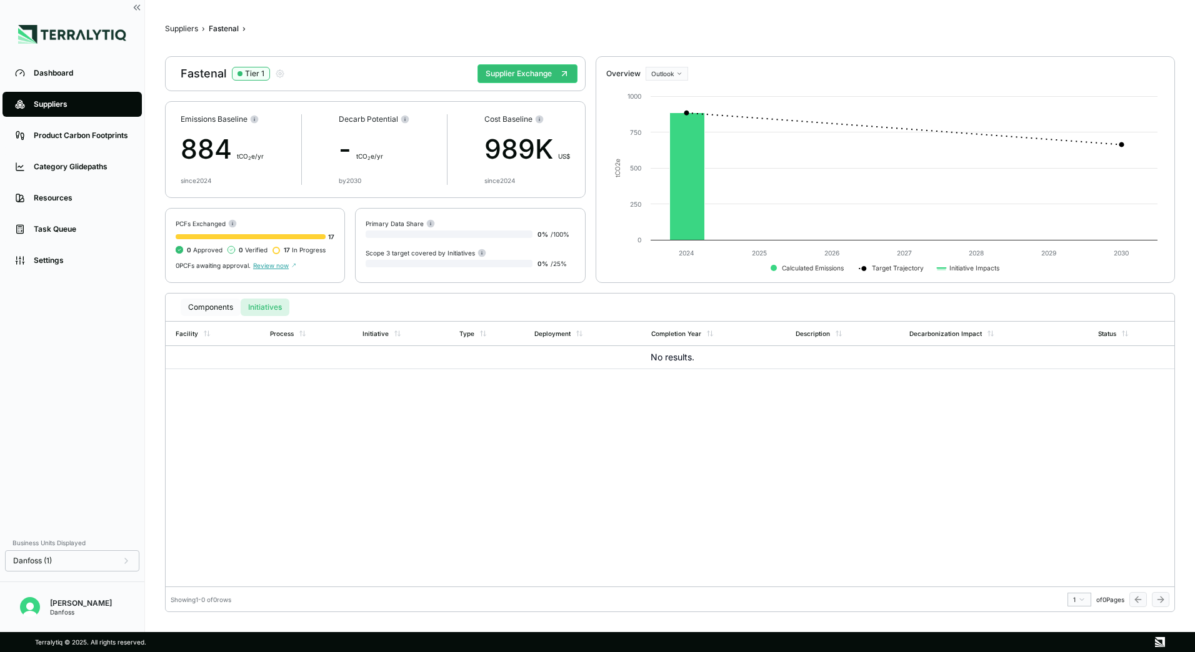
click at [212, 307] on button "Components" at bounding box center [211, 307] width 60 height 17
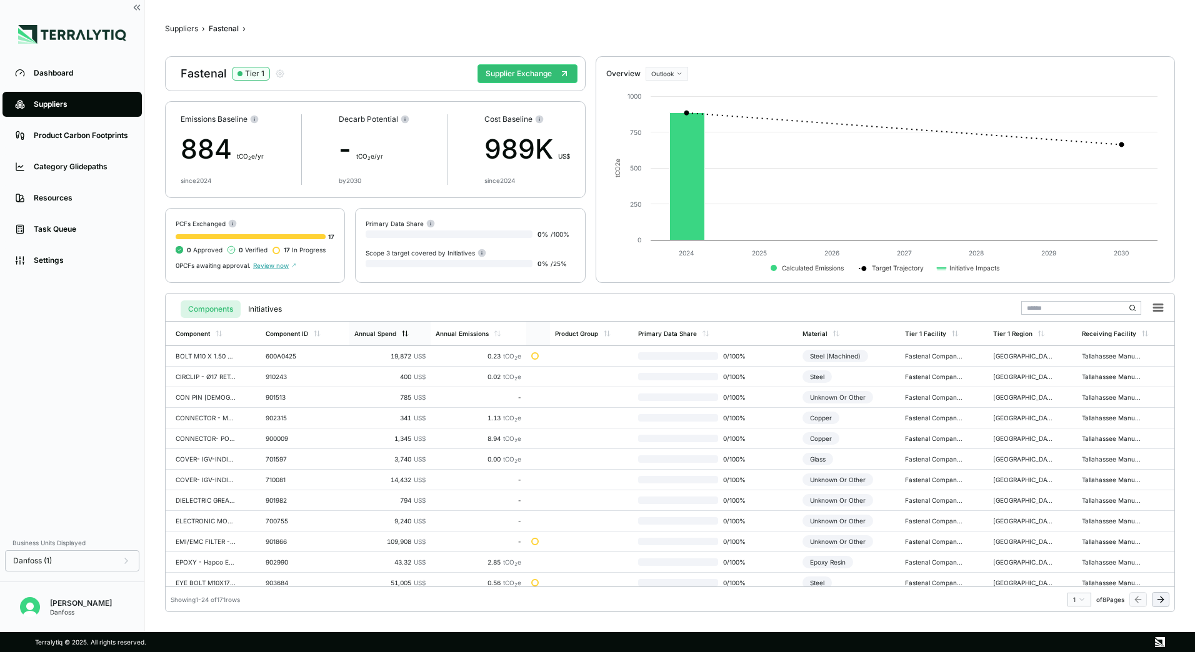
click at [387, 334] on div "Annual Spend" at bounding box center [375, 333] width 42 height 7
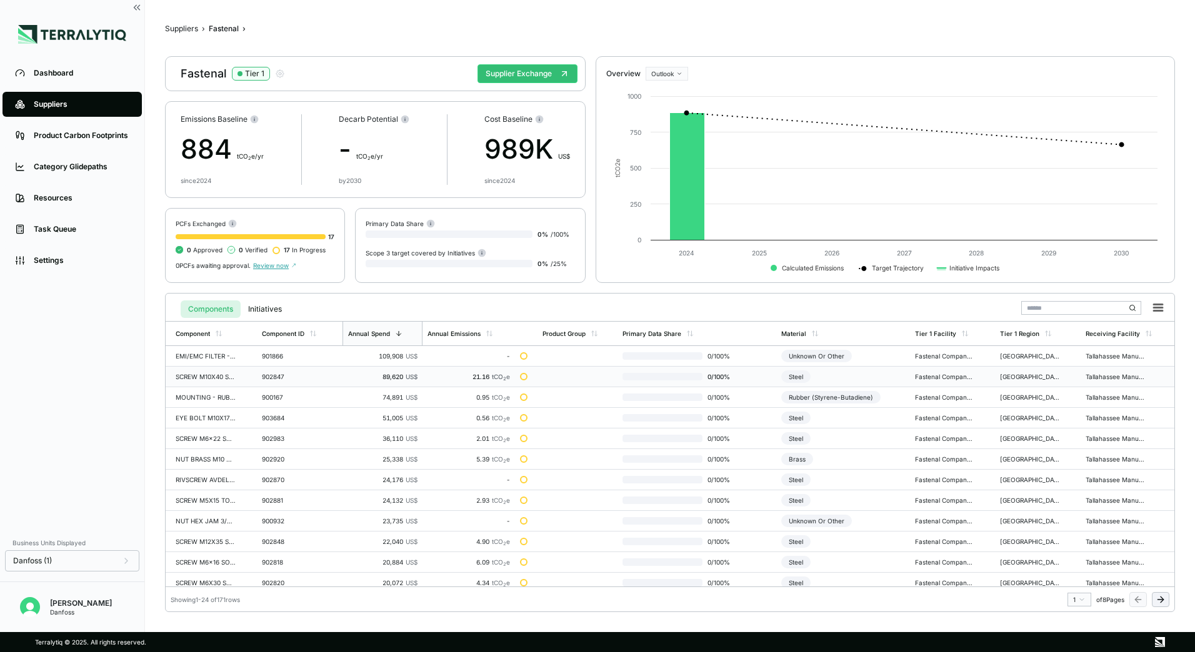
click at [201, 380] on div "SCREW M10X40 SOCKET HEAD CAP ISO 4762 A4" at bounding box center [206, 376] width 60 height 7
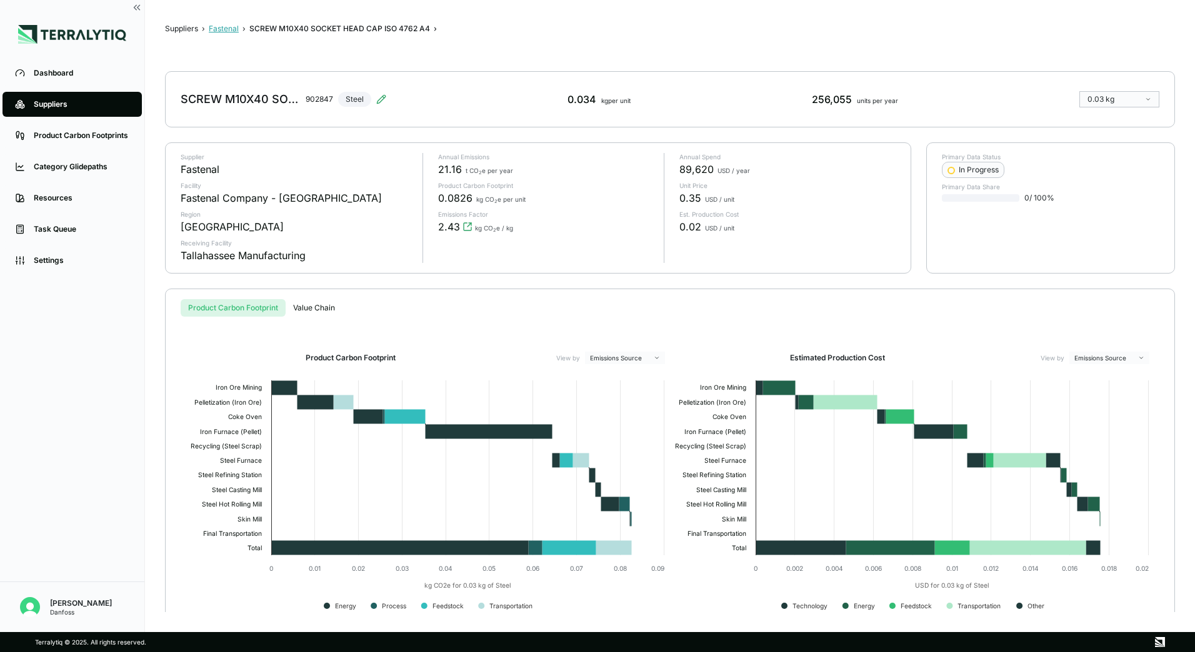
click at [212, 27] on button "Fastenal" at bounding box center [224, 29] width 30 height 10
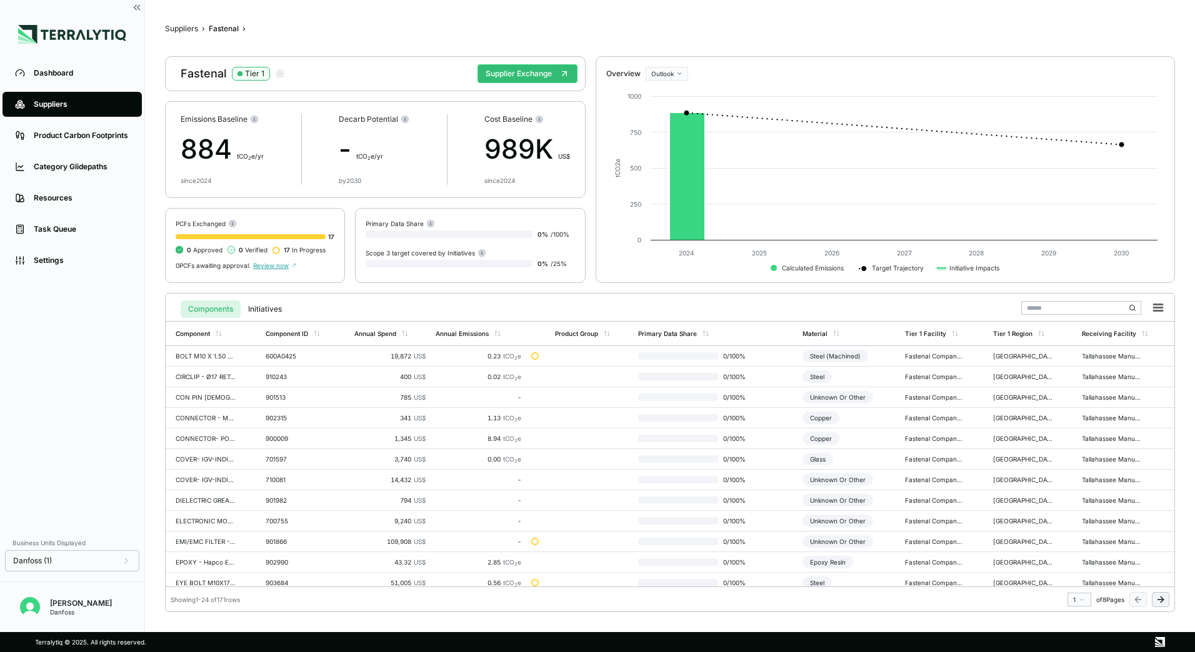
click at [259, 69] on div "Tier 1" at bounding box center [254, 74] width 19 height 10
click at [427, 225] on circle at bounding box center [431, 224] width 8 height 8
click at [229, 221] on icon at bounding box center [232, 223] width 9 height 9
click at [184, 27] on button "Suppliers" at bounding box center [181, 29] width 33 height 10
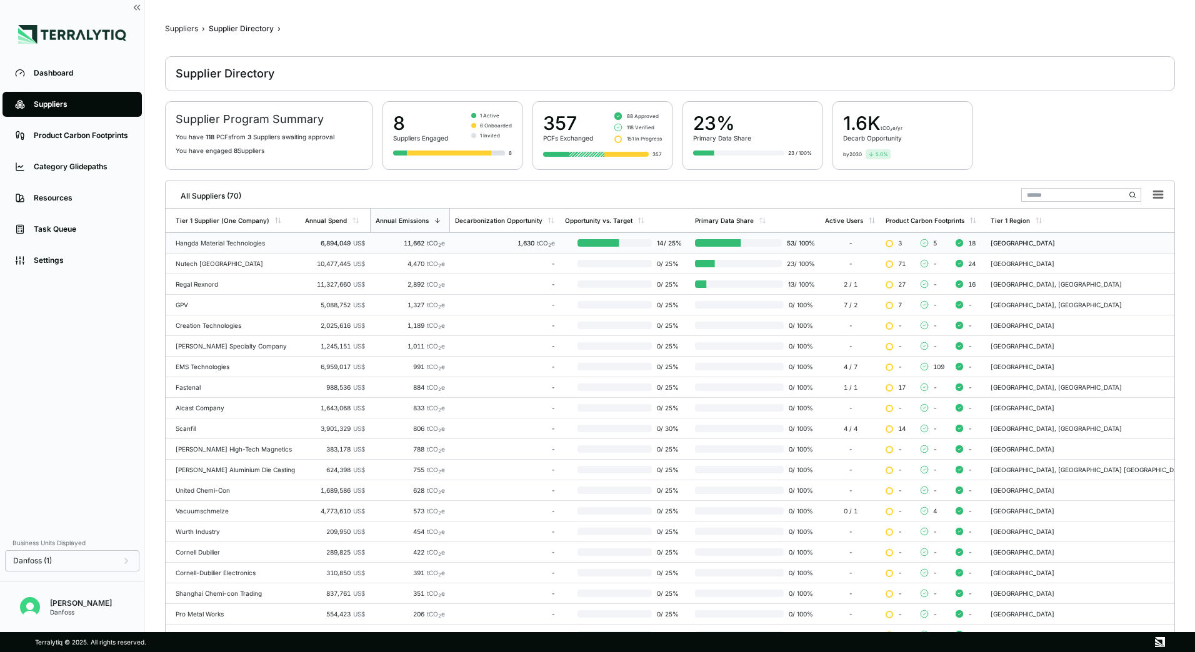
click at [222, 248] on td "Hangda Material Technologies" at bounding box center [233, 243] width 134 height 21
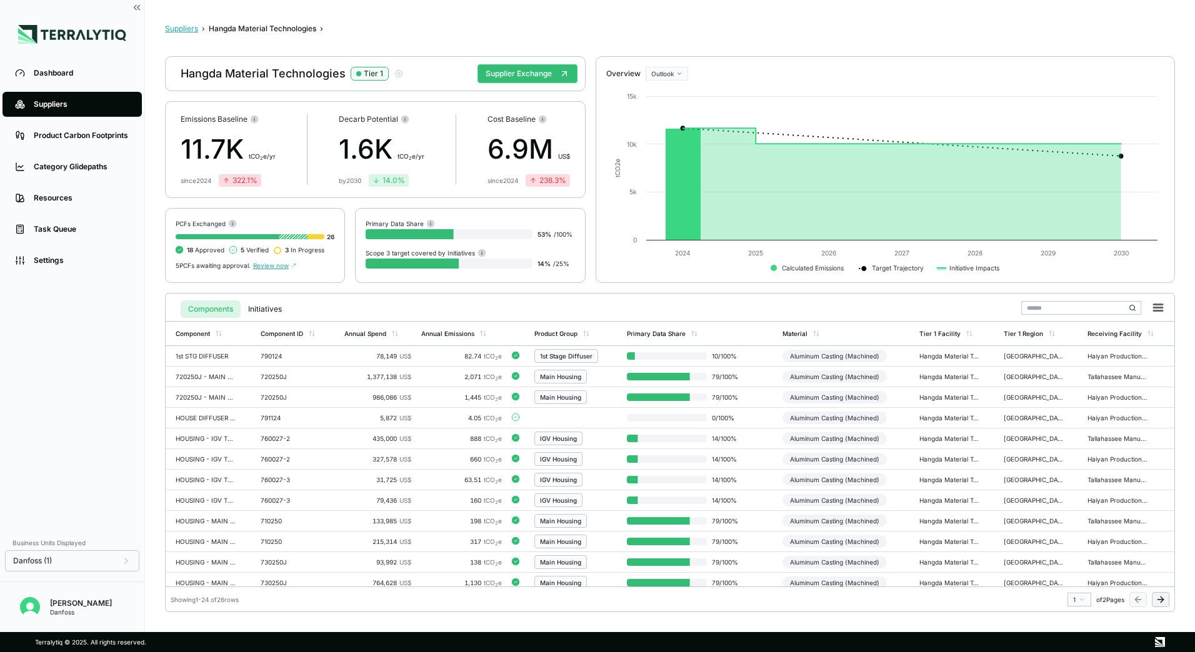
click at [184, 26] on button "Suppliers" at bounding box center [181, 29] width 33 height 10
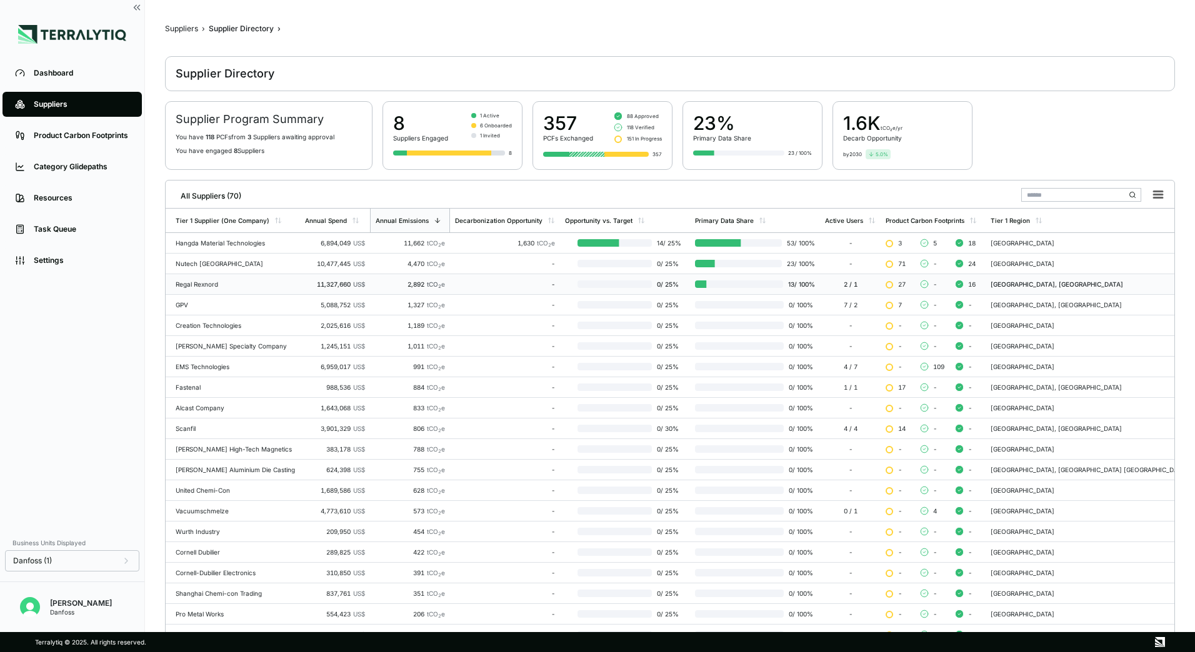
click at [202, 291] on td "Regal Rexnord" at bounding box center [233, 284] width 134 height 21
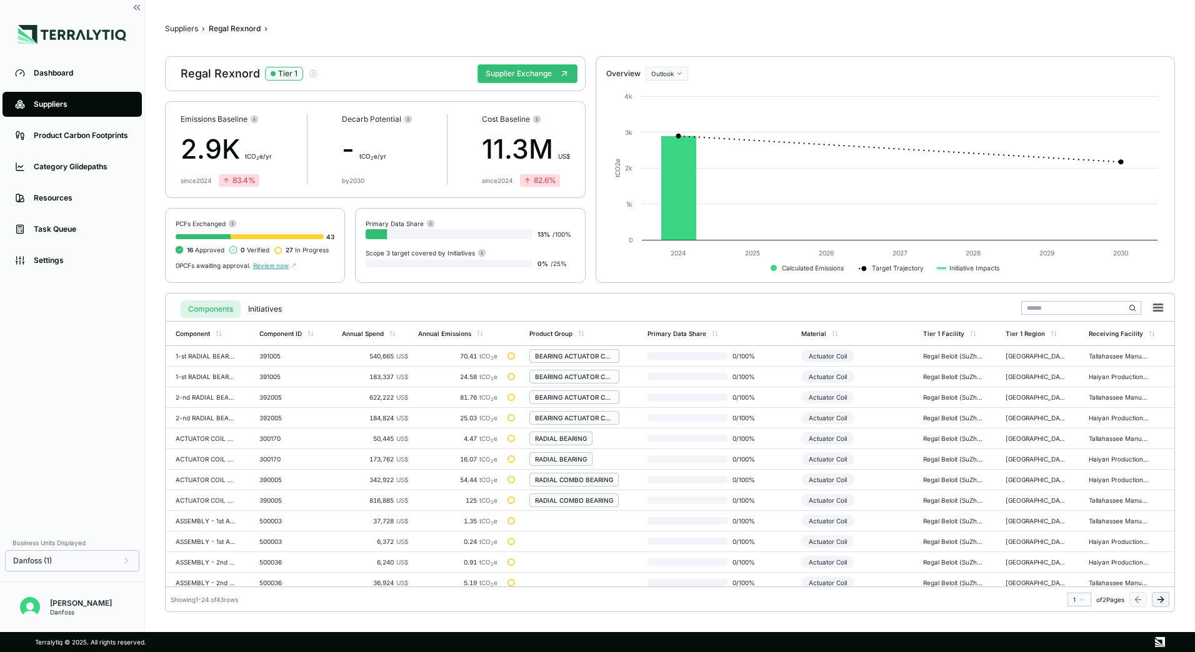
click at [191, 34] on div "Suppliers › Regal Rexnord › Regal Rexnord Tier 1 Supplier Exchange Emissions Ba…" at bounding box center [670, 316] width 1010 height 592
click at [188, 31] on button "Suppliers" at bounding box center [181, 29] width 33 height 10
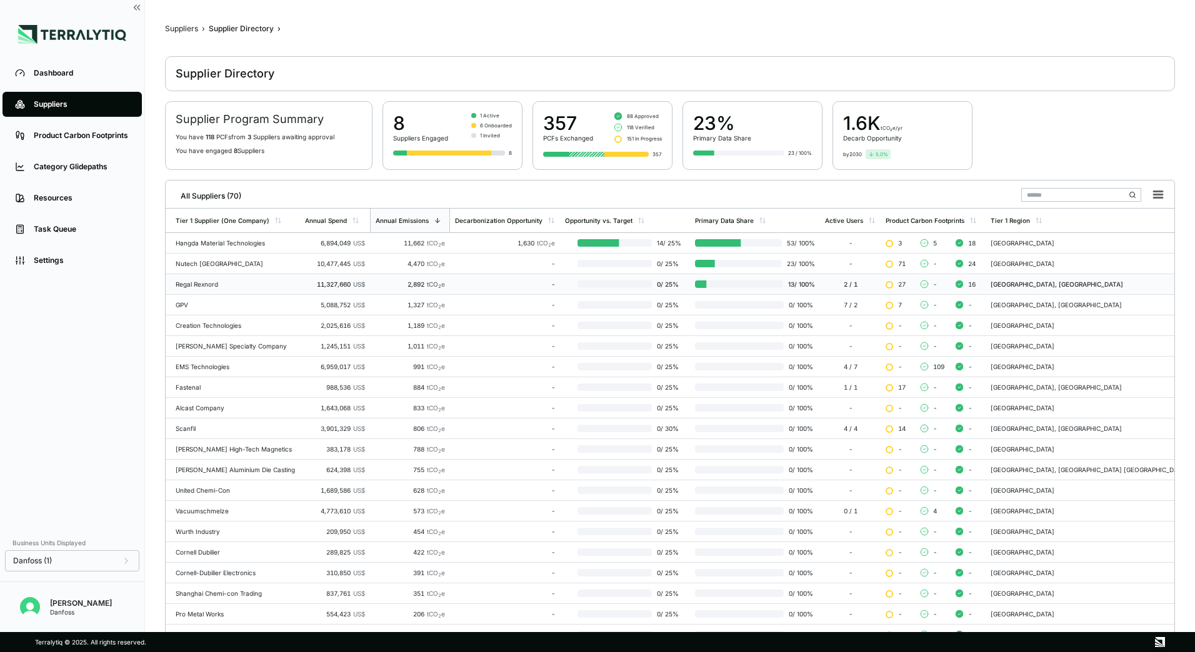
click at [211, 282] on div "Regal Rexnord" at bounding box center [235, 284] width 119 height 7
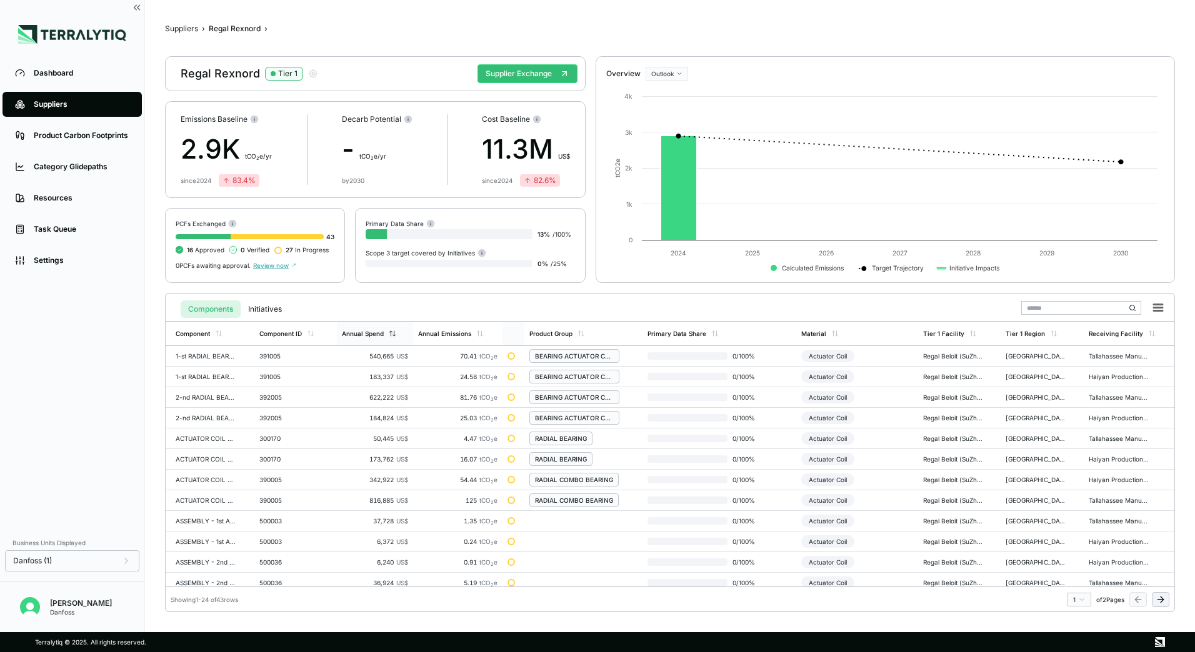
click at [371, 339] on div "Annual Spend" at bounding box center [375, 334] width 76 height 24
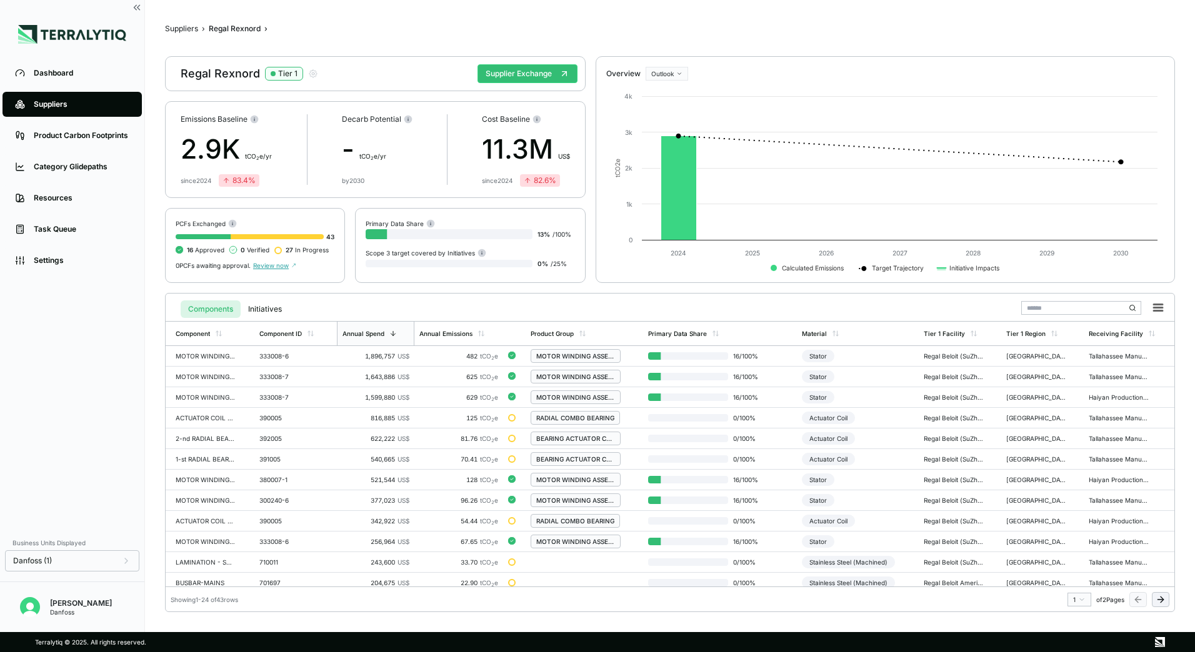
click at [180, 22] on div "Suppliers › Regal Rexnord › Regal Rexnord Tier 1 Supplier Exchange Emissions Ba…" at bounding box center [670, 316] width 1010 height 592
click at [179, 23] on div "Suppliers › Regal Rexnord › Regal Rexnord Tier 1 Supplier Exchange Emissions Ba…" at bounding box center [670, 316] width 1010 height 592
click at [180, 29] on button "Suppliers" at bounding box center [181, 29] width 33 height 10
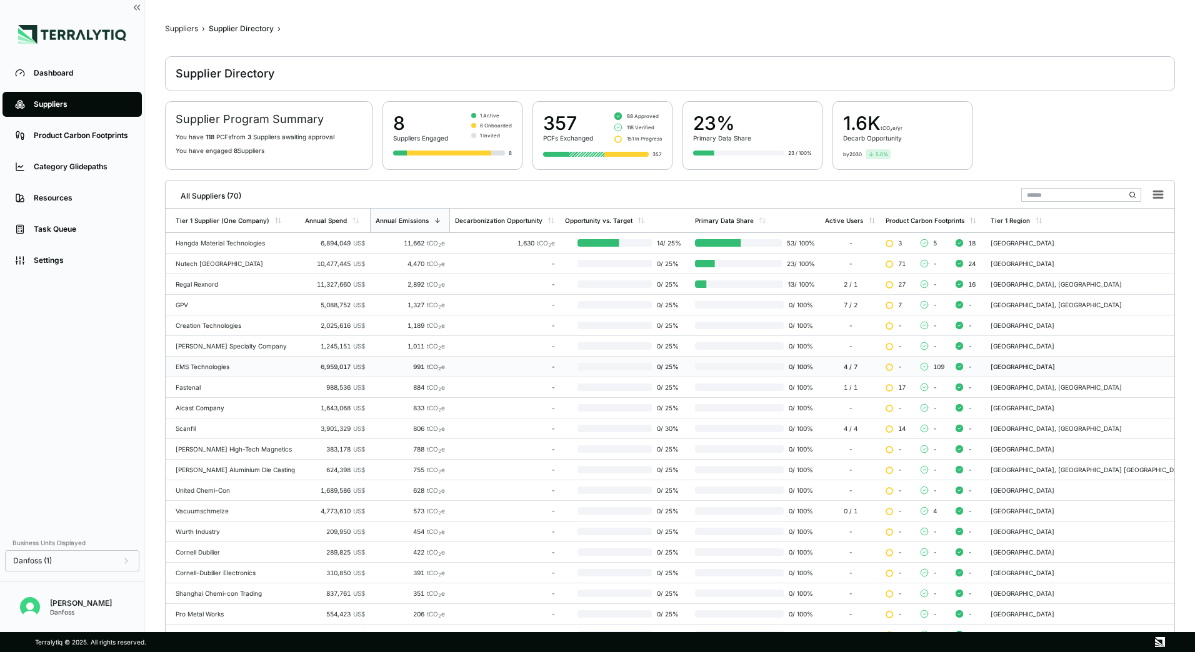
click at [205, 362] on td "EMS Technologies" at bounding box center [233, 367] width 134 height 21
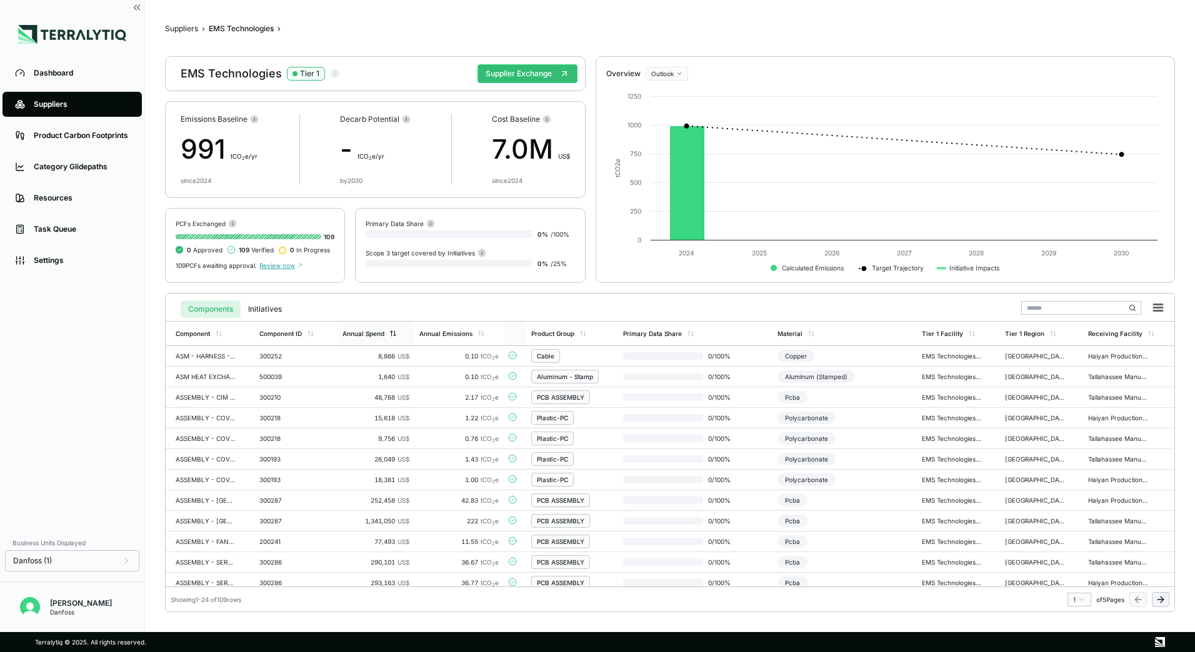
click at [381, 337] on div "Annual Spend" at bounding box center [375, 334] width 76 height 24
